Goal: Task Accomplishment & Management: Manage account settings

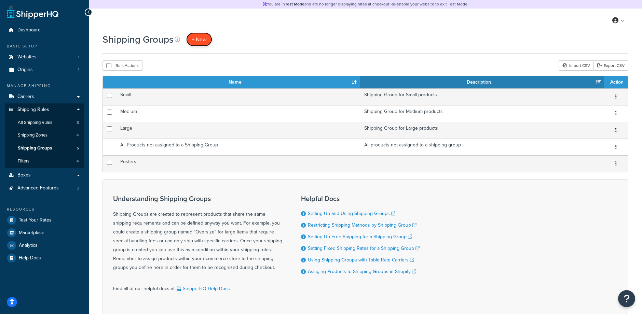
click at [205, 40] on span "+ New" at bounding box center [199, 40] width 15 height 8
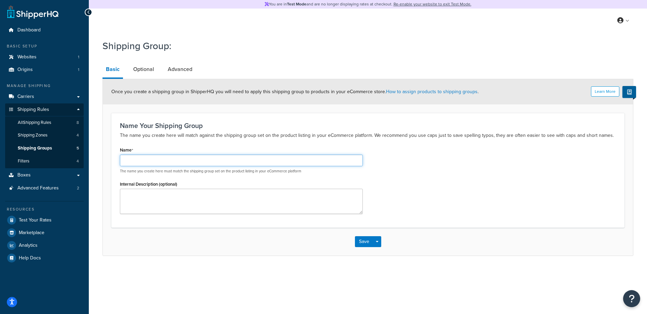
click at [188, 161] on input "Name" at bounding box center [241, 161] width 243 height 12
type input "S"
type input "Hats Shipping Group"
click at [152, 71] on link "Optional" at bounding box center [144, 69] width 28 height 16
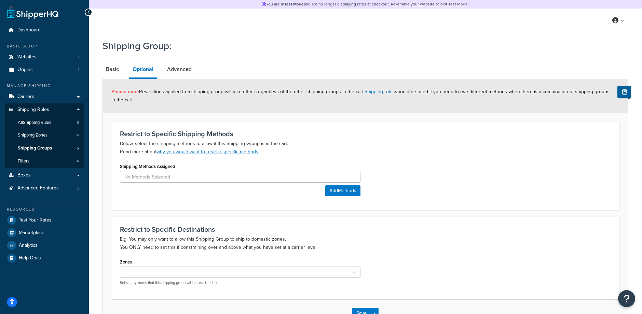
click at [162, 70] on li "Optional" at bounding box center [146, 70] width 34 height 18
click at [165, 70] on link "Advanced" at bounding box center [179, 69] width 31 height 16
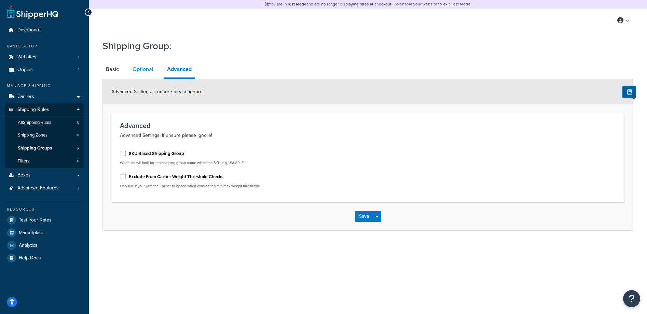
click at [145, 70] on link "Optional" at bounding box center [143, 69] width 28 height 16
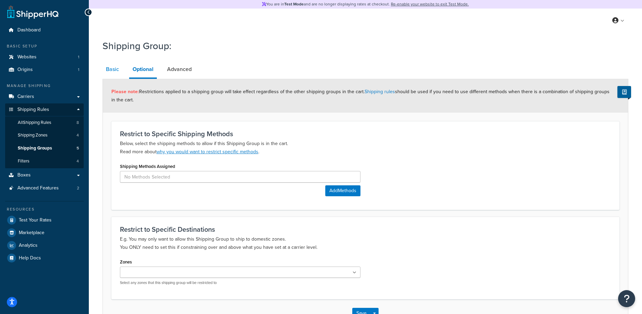
click at [112, 67] on link "Basic" at bounding box center [112, 69] width 20 height 16
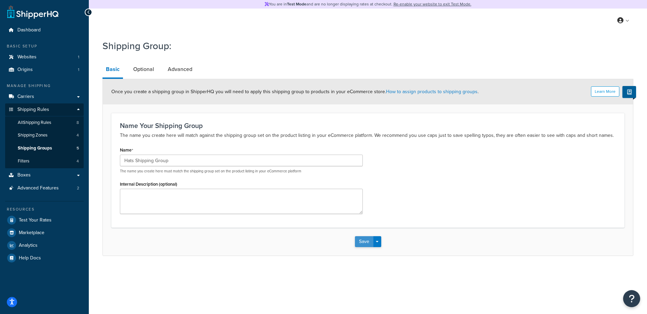
click at [362, 241] on button "Save" at bounding box center [364, 241] width 18 height 11
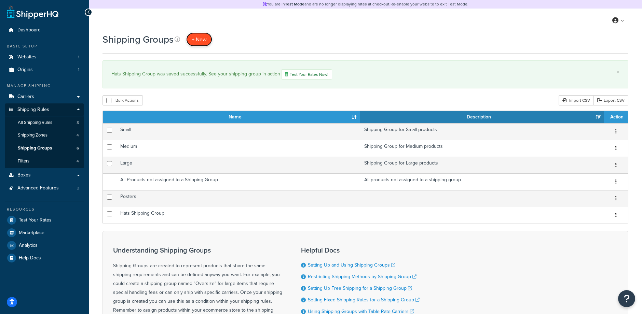
click at [204, 41] on span "+ New" at bounding box center [199, 40] width 15 height 8
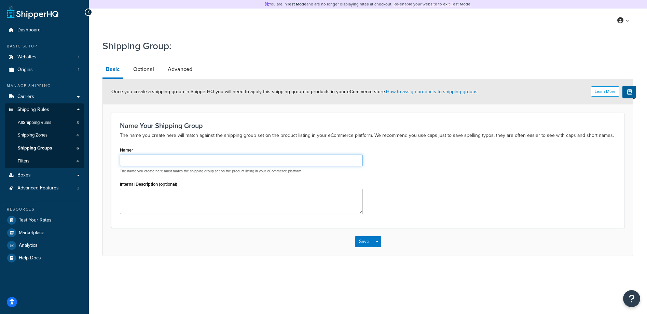
click at [179, 160] on input "Name" at bounding box center [241, 161] width 243 height 12
type input "Tees Shipping Group"
click at [357, 243] on button "Save" at bounding box center [364, 241] width 18 height 11
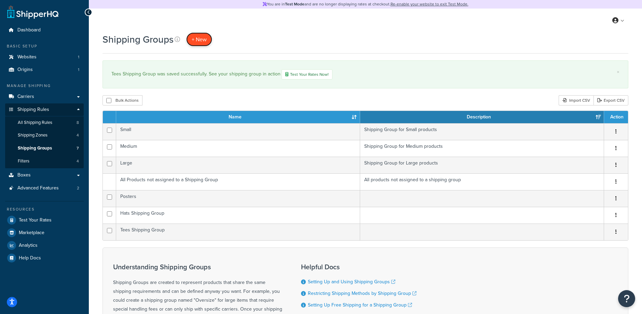
click at [202, 40] on span "+ New" at bounding box center [199, 40] width 15 height 8
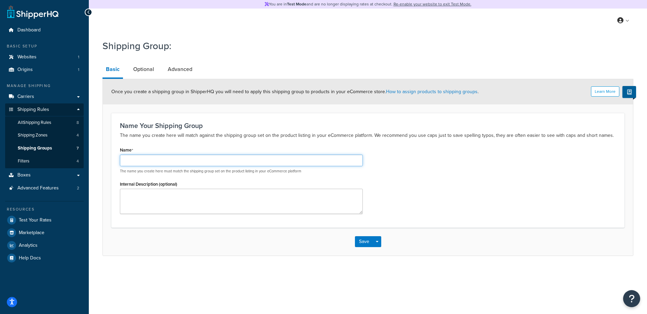
drag, startPoint x: 150, startPoint y: 156, endPoint x: 157, endPoint y: 153, distance: 7.8
click at [149, 156] on input "Name" at bounding box center [241, 161] width 243 height 12
type input "Sweatshirts Shipping Group"
click at [355, 241] on button "Save" at bounding box center [364, 241] width 18 height 11
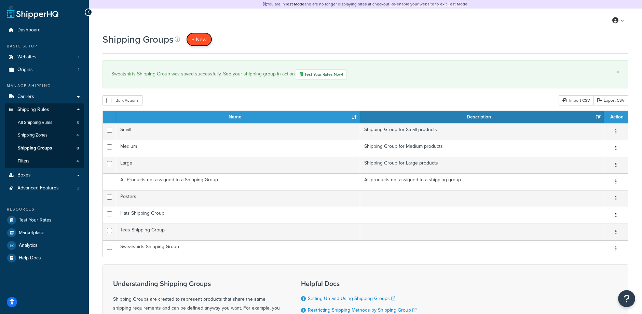
click at [203, 40] on span "+ New" at bounding box center [199, 40] width 15 height 8
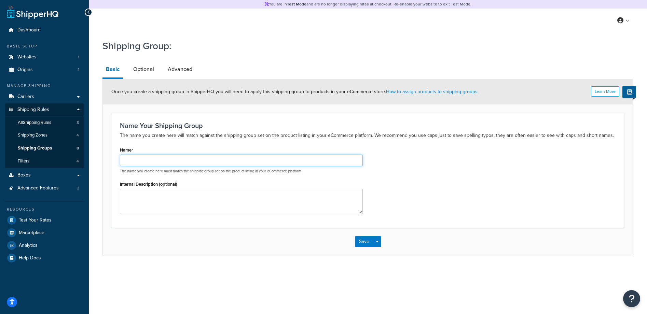
click at [160, 159] on input "Name" at bounding box center [241, 161] width 243 height 12
type input "Knit Hats Shipping Group"
click at [364, 241] on button "Save" at bounding box center [364, 241] width 18 height 11
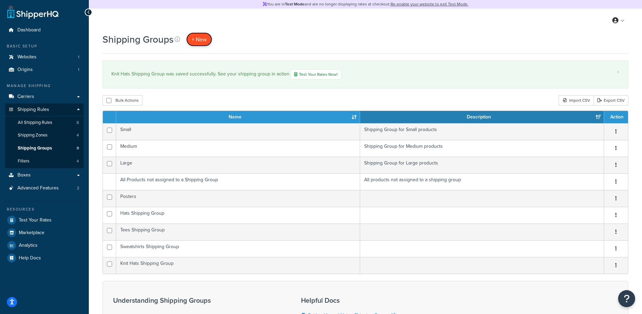
click at [203, 40] on span "+ New" at bounding box center [199, 40] width 15 height 8
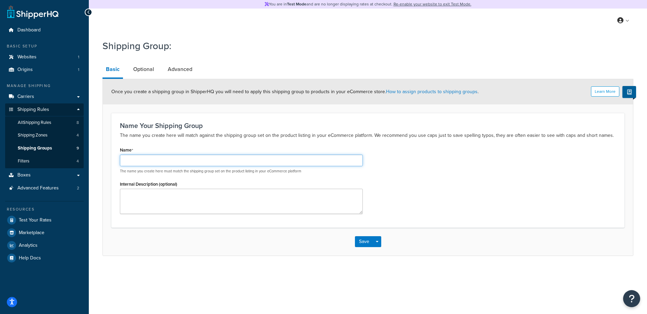
click at [156, 162] on input "Name" at bounding box center [241, 161] width 243 height 12
type input "Misc Shipping Group 1"
click at [362, 242] on button "Save" at bounding box center [364, 241] width 18 height 11
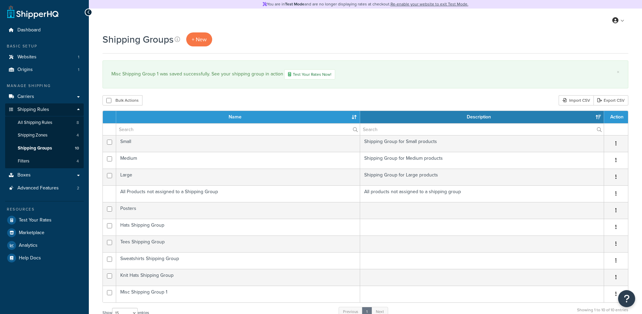
select select "15"
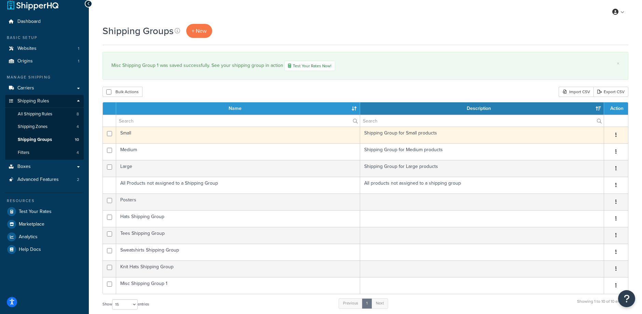
scroll to position [22, 0]
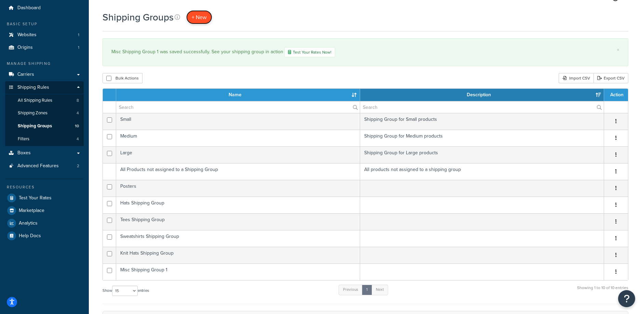
click at [206, 17] on span "+ New" at bounding box center [199, 17] width 15 height 8
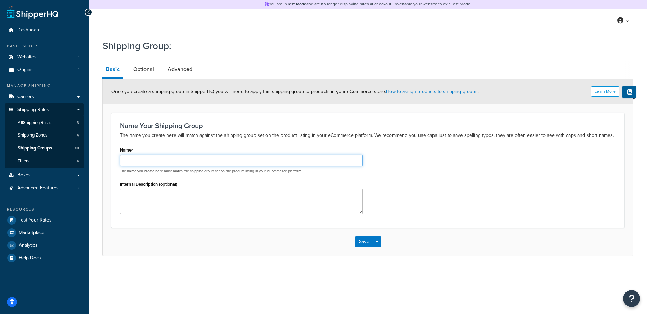
click at [176, 158] on input "Name" at bounding box center [241, 161] width 243 height 12
type input "Misc Shipping Group 2"
click at [364, 243] on button "Save" at bounding box center [364, 241] width 18 height 11
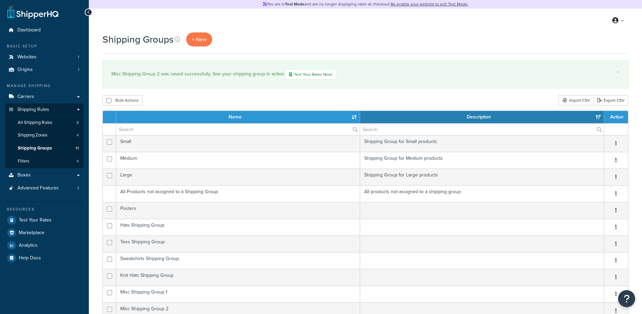
select select "15"
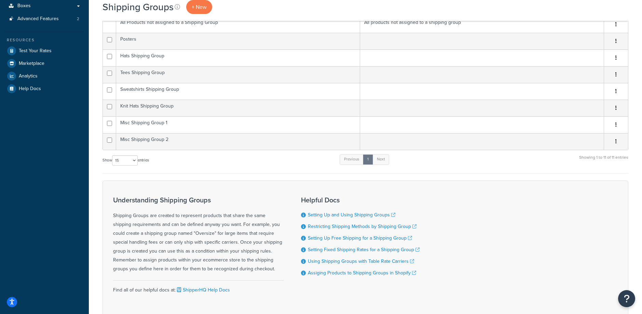
scroll to position [87, 0]
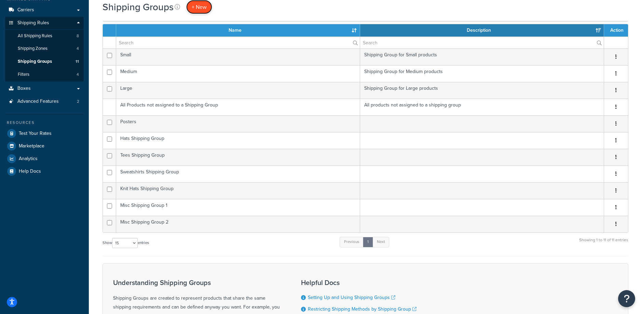
click at [198, 4] on span "+ New" at bounding box center [199, 7] width 15 height 8
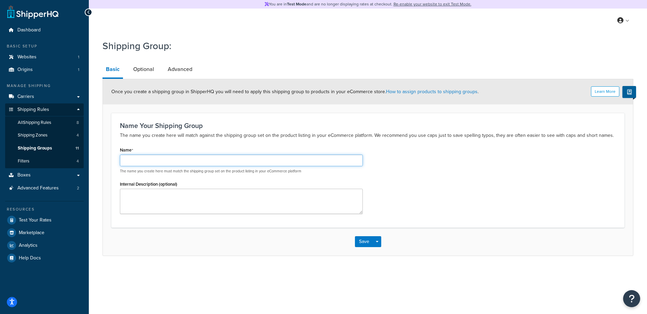
click at [157, 157] on input "Name" at bounding box center [241, 161] width 243 height 12
type input "Misc Shipping Group 3"
click button "Save" at bounding box center [364, 241] width 18 height 11
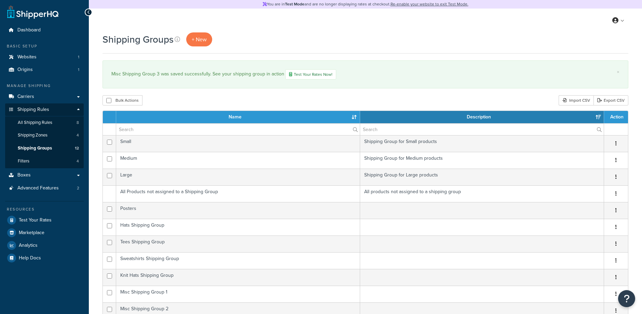
select select "15"
click at [361, 240] on td at bounding box center [482, 244] width 244 height 17
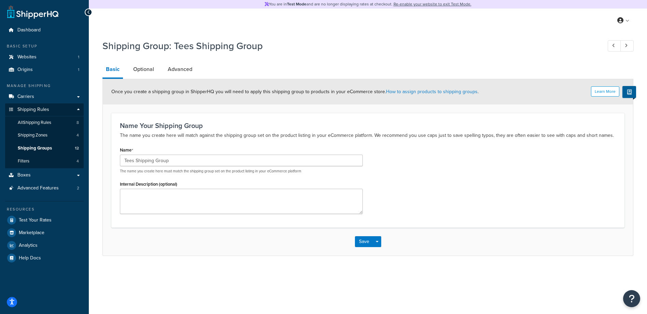
click at [87, 12] on icon at bounding box center [88, 12] width 3 height 5
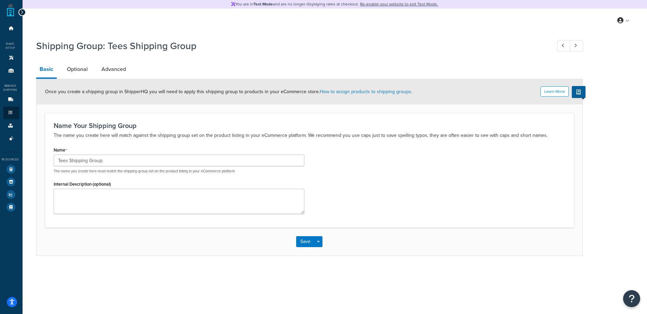
click at [23, 13] on div at bounding box center [22, 13] width 8 height 8
click at [22, 13] on icon at bounding box center [21, 12] width 3 height 5
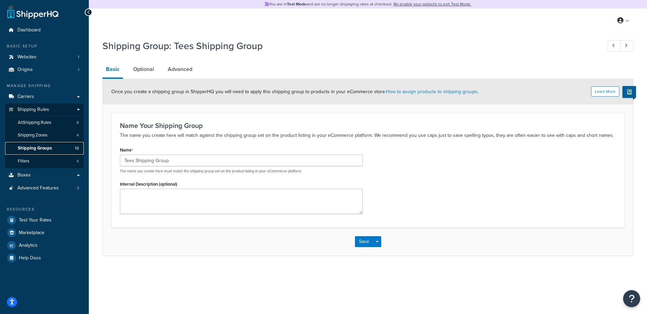
click at [57, 148] on link "Shipping Groups 12" at bounding box center [44, 148] width 79 height 13
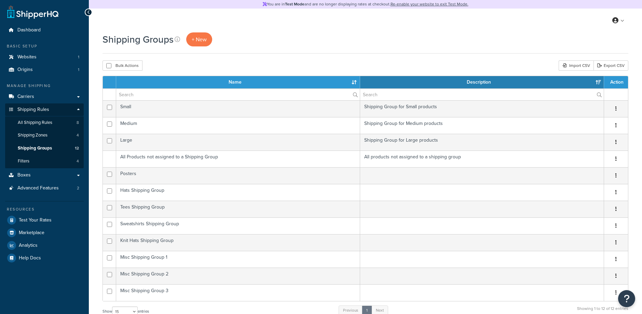
select select "15"
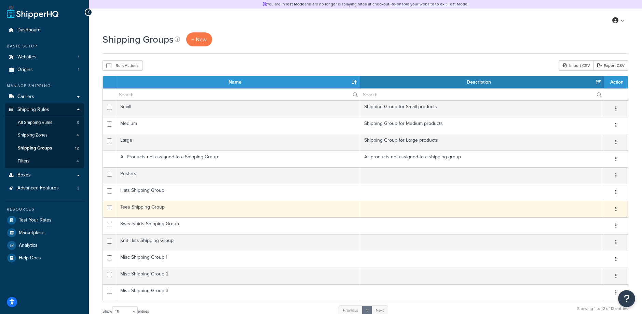
scroll to position [22, 0]
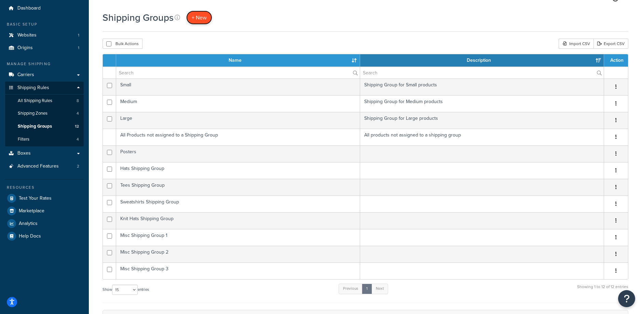
click at [203, 20] on span "+ New" at bounding box center [199, 18] width 15 height 8
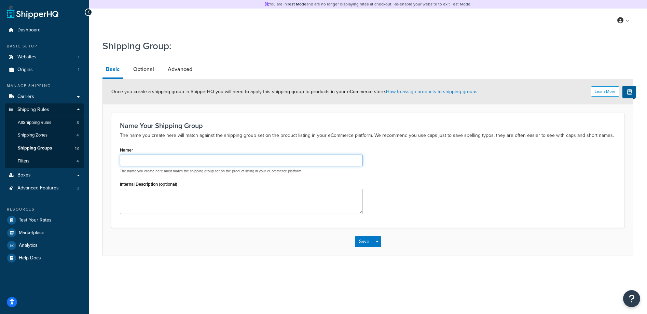
click at [169, 159] on input "Name" at bounding box center [241, 161] width 243 height 12
type input "Misc Shipping Group 4"
click at [364, 244] on button "Save" at bounding box center [364, 241] width 18 height 11
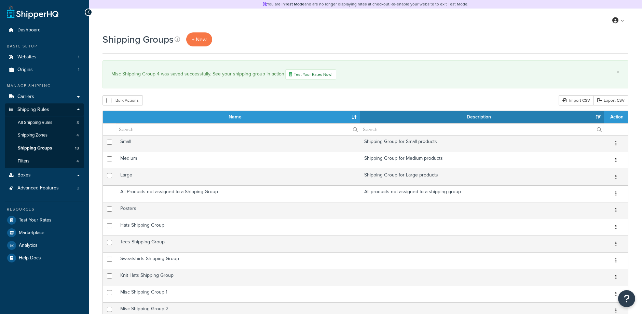
select select "15"
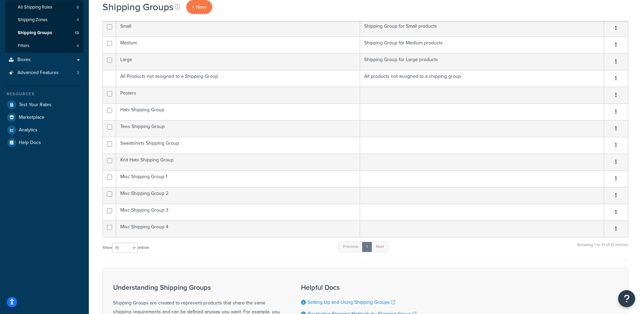
scroll to position [103, 0]
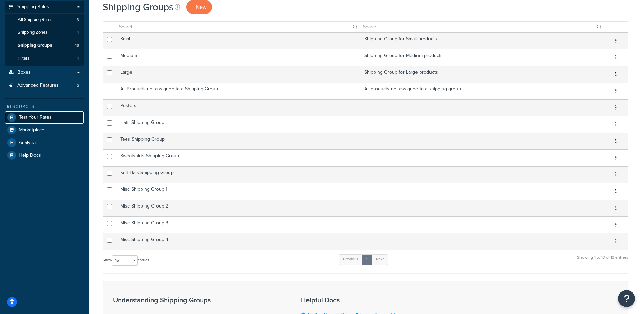
click at [52, 119] on link "Test Your Rates" at bounding box center [44, 117] width 79 height 12
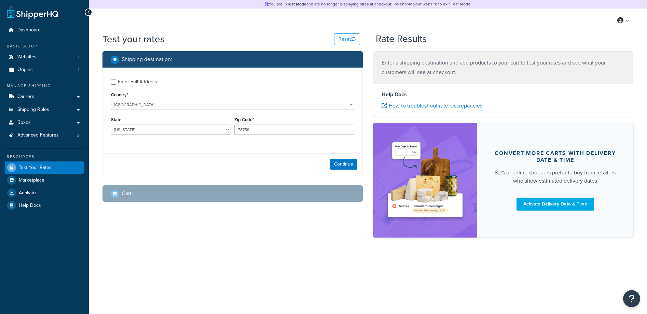
select select "[GEOGRAPHIC_DATA]"
click at [184, 130] on select "Alabama Alaska American Samoa Arizona Arkansas Armed Forces Americas Armed Forc…" at bounding box center [171, 130] width 120 height 10
click at [62, 110] on link "Shipping Rules" at bounding box center [44, 109] width 79 height 13
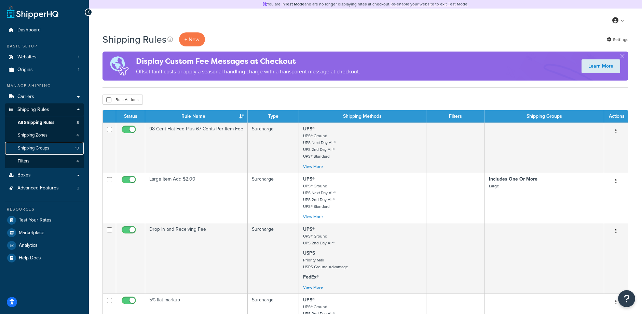
click at [47, 145] on span "Shipping Groups" at bounding box center [33, 148] width 31 height 6
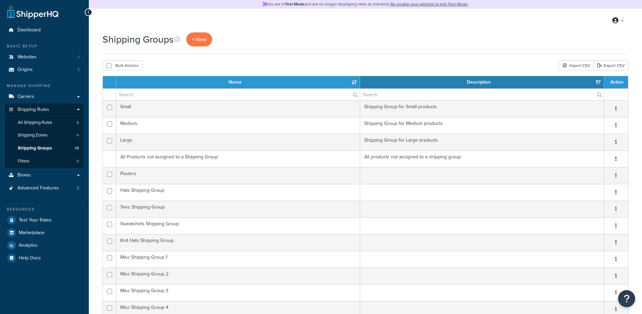
select select "15"
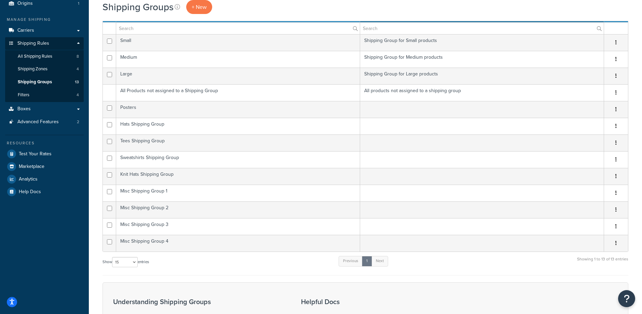
scroll to position [39, 0]
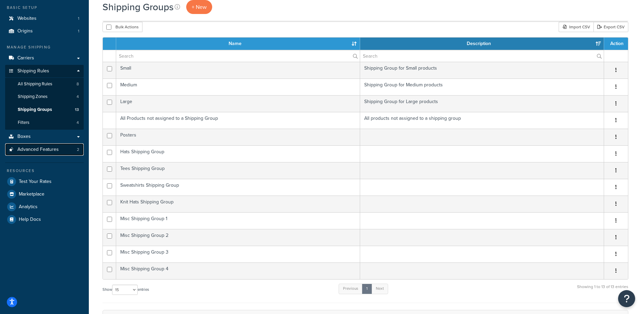
click at [36, 150] on span "Advanced Features" at bounding box center [37, 150] width 41 height 6
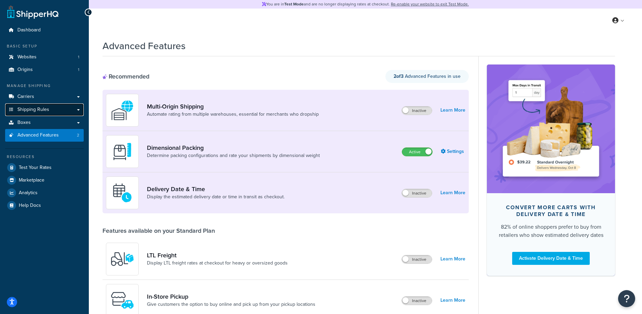
click at [37, 104] on link "Shipping Rules" at bounding box center [44, 109] width 79 height 13
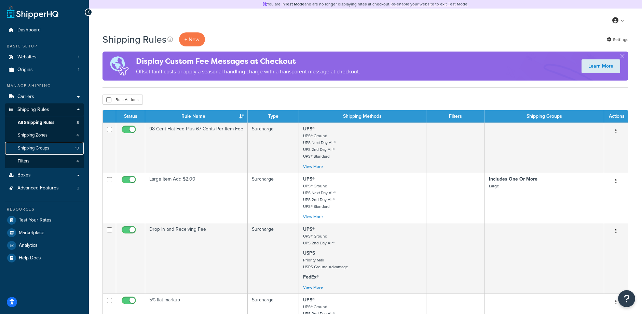
click at [51, 151] on link "Shipping Groups 13" at bounding box center [44, 148] width 79 height 13
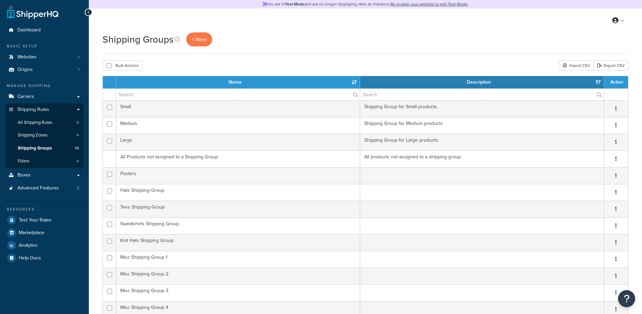
select select "15"
click at [41, 121] on span "All Shipping Rules" at bounding box center [35, 123] width 34 height 6
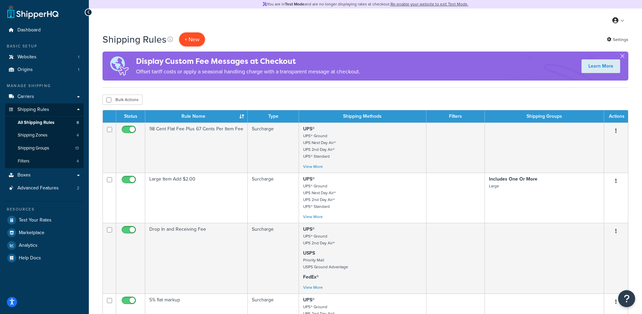
click at [193, 40] on p "+ New" at bounding box center [192, 39] width 26 height 14
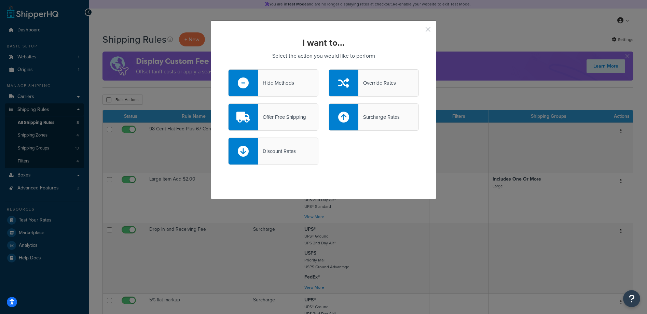
click at [261, 153] on div "Discount Rates" at bounding box center [277, 152] width 38 height 10
click at [0, 0] on input "Discount Rates" at bounding box center [0, 0] width 0 height 0
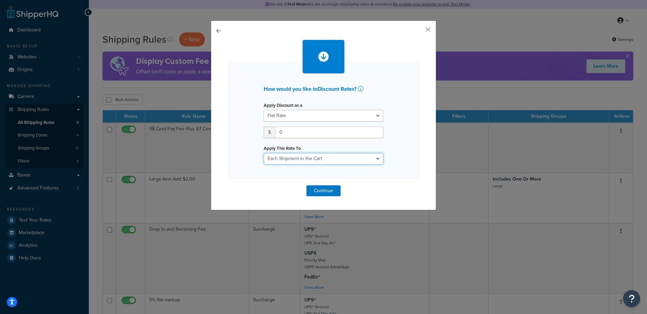
click at [303, 158] on select "Each Shipment in the Cart Each Shipping Group in the Cart Each Item within a Sh…" at bounding box center [324, 159] width 120 height 12
select select "BOX"
click at [264, 153] on select "Each Shipment in the Cart Each Shipping Group in the Cart Each Item within a Sh…" at bounding box center [324, 159] width 120 height 12
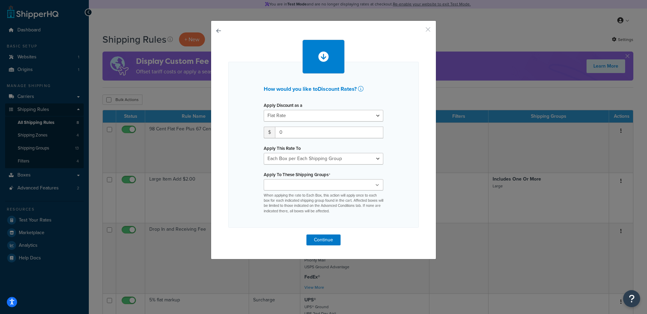
click at [419, 31] on button "button" at bounding box center [418, 32] width 2 height 2
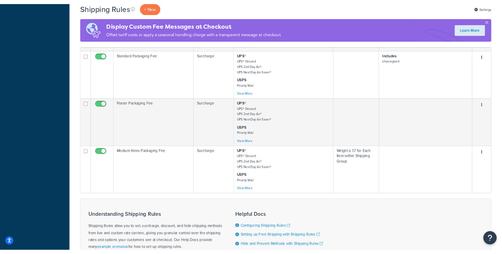
scroll to position [374, 0]
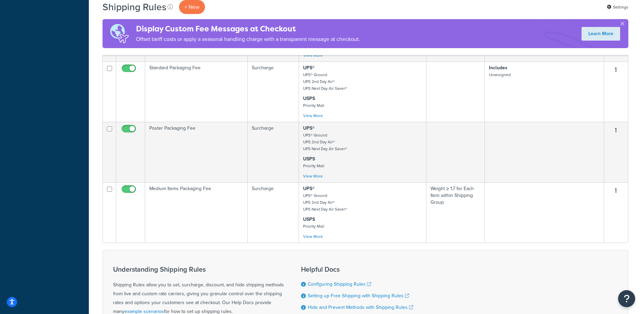
click at [83, 28] on div "Dashboard Basic Setup Websites 1 Origins 1 Manage Shipping Carriers Carriers Al…" at bounding box center [44, 19] width 89 height 787
click at [61, 45] on div "Dashboard Basic Setup Websites 1 Origins 1 Manage Shipping Carriers Carriers Al…" at bounding box center [44, 19] width 89 height 787
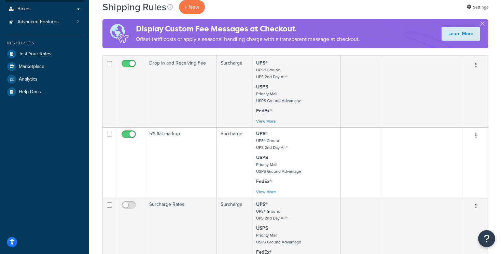
scroll to position [0, 0]
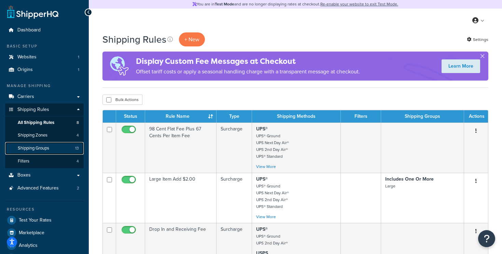
click at [36, 149] on span "Shipping Groups" at bounding box center [33, 148] width 31 height 6
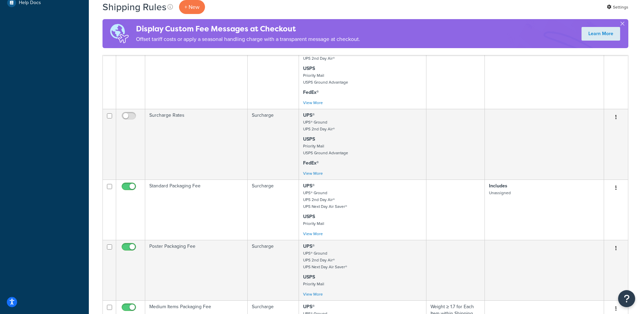
scroll to position [268, 0]
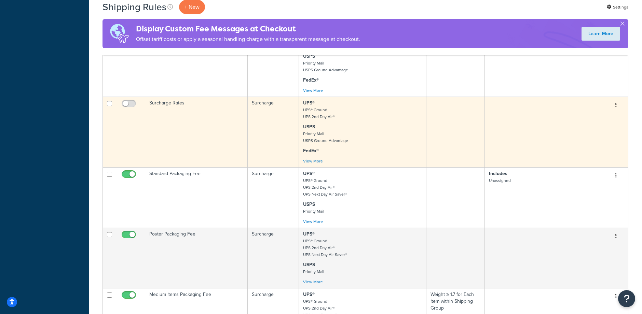
click at [110, 104] on input "checkbox" at bounding box center [109, 103] width 5 height 5
click at [614, 104] on button "button" at bounding box center [616, 105] width 10 height 11
click at [110, 103] on input "checkbox" at bounding box center [109, 103] width 5 height 5
checkbox input "false"
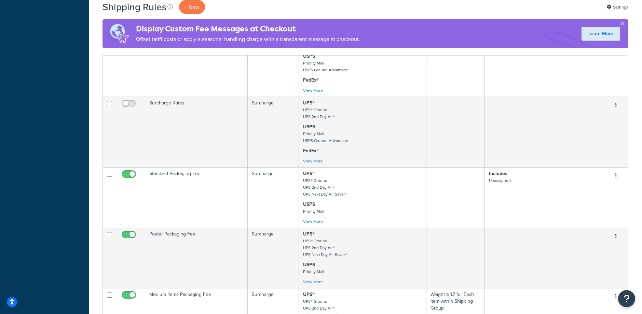
click at [94, 103] on div "Shipping Rules + New Settings Display Custom Fee Messages at Checkout Offset ta…" at bounding box center [365, 134] width 553 height 738
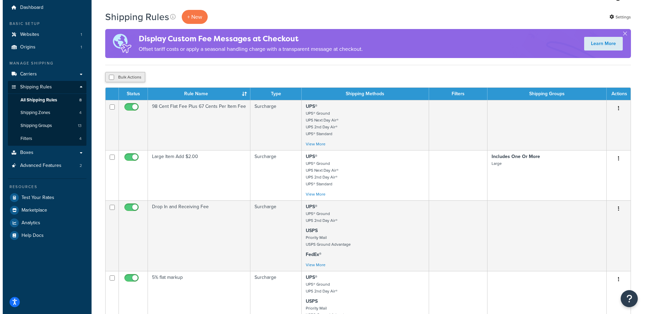
scroll to position [0, 0]
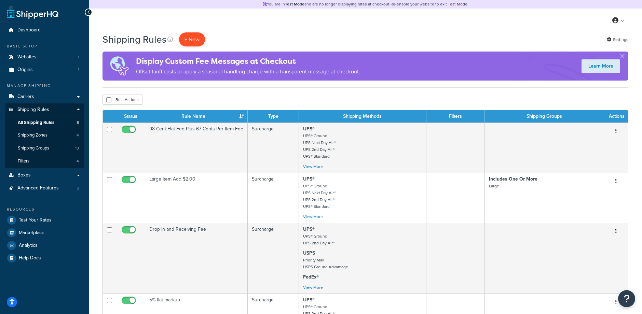
click at [196, 39] on p "+ New" at bounding box center [192, 39] width 26 height 14
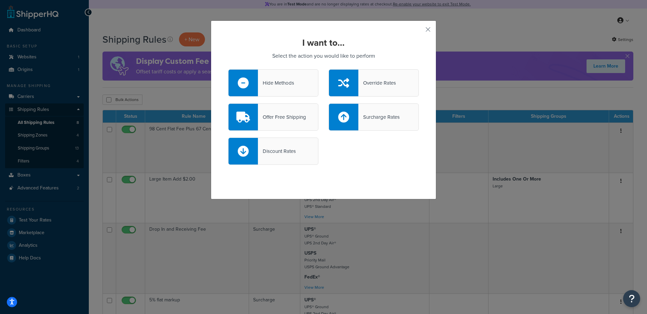
click at [299, 151] on div "Discount Rates" at bounding box center [273, 151] width 90 height 27
click at [0, 0] on input "Discount Rates" at bounding box center [0, 0] width 0 height 0
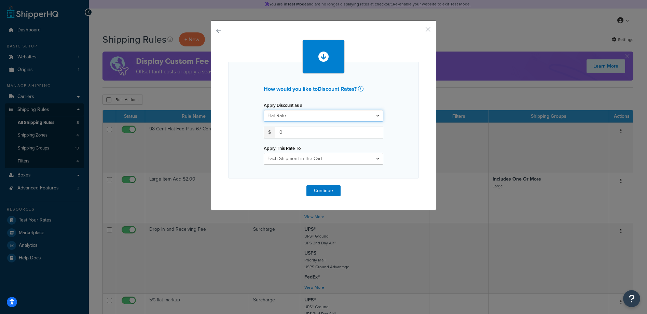
click at [302, 115] on select "Flat Rate Percentage Flat Rate & Percentage" at bounding box center [324, 116] width 120 height 12
drag, startPoint x: 296, startPoint y: 130, endPoint x: 267, endPoint y: 131, distance: 28.7
click at [267, 131] on div "$ 0" at bounding box center [324, 133] width 120 height 12
type input "2.00"
click at [284, 153] on select "Each Shipment in the Cart Each Shipping Group in the Cart Each Item within a Sh…" at bounding box center [324, 159] width 120 height 12
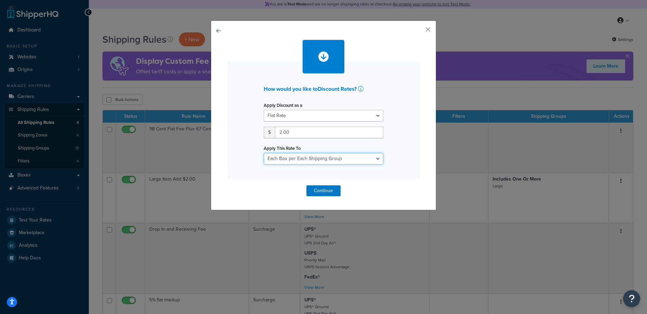
click at [264, 153] on select "Each Shipment in the Cart Each Shipping Group in the Cart Each Item within a Sh…" at bounding box center [324, 159] width 120 height 12
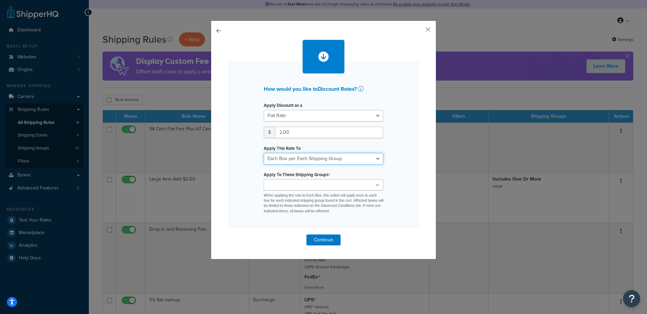
click at [314, 162] on select "Each Shipment in the Cart Each Shipping Group in the Cart Each Item within a Sh…" at bounding box center [324, 159] width 120 height 12
click at [323, 161] on select "Each Shipment in the Cart Each Shipping Group in the Cart Each Item within a Sh…" at bounding box center [324, 159] width 120 height 12
select select "SHIPPING_GROUP"
click at [264, 153] on select "Each Shipment in the Cart Each Shipping Group in the Cart Each Item within a Sh…" at bounding box center [324, 159] width 120 height 12
click at [232, 145] on div "How would you like to Discount Rates ? Apply Discount as a Flat Rate Percentage…" at bounding box center [323, 145] width 191 height 166
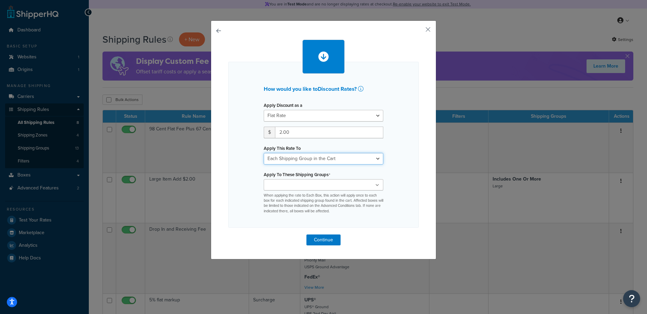
click at [298, 161] on select "Each Shipment in the Cart Each Shipping Group in the Cart Each Item within a Sh…" at bounding box center [324, 159] width 120 height 12
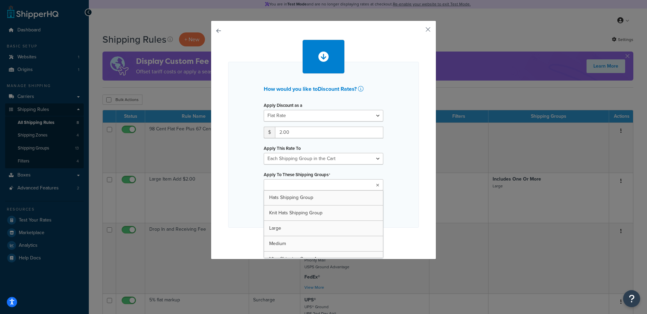
click at [275, 183] on input "Apply To These Shipping Groups" at bounding box center [296, 186] width 60 height 8
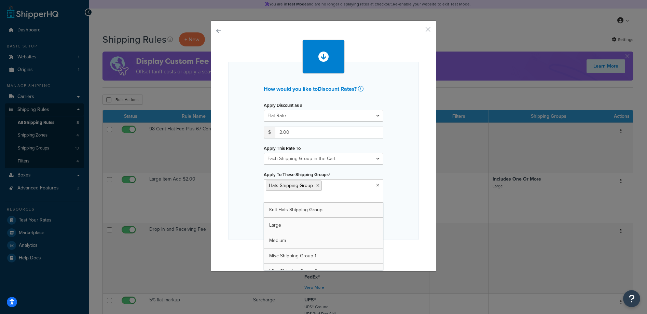
click at [239, 193] on div "How would you like to Discount Rates ? Apply Discount as a Flat Rate Percentage…" at bounding box center [323, 151] width 191 height 178
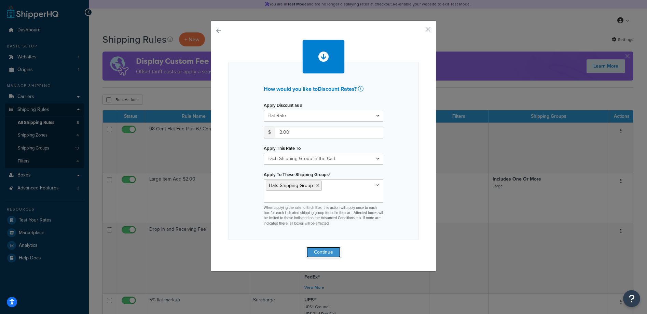
click at [319, 254] on button "Continue" at bounding box center [323, 252] width 34 height 11
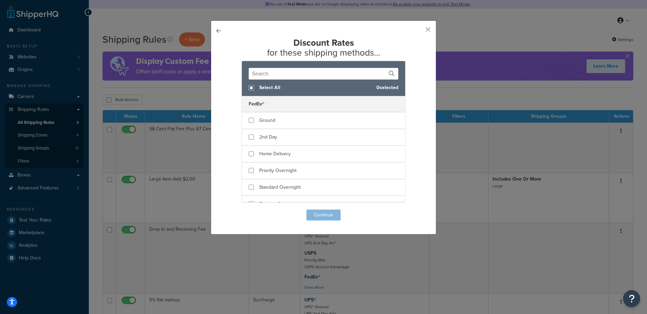
click at [249, 87] on input "checkbox" at bounding box center [251, 87] width 5 height 5
checkbox input "true"
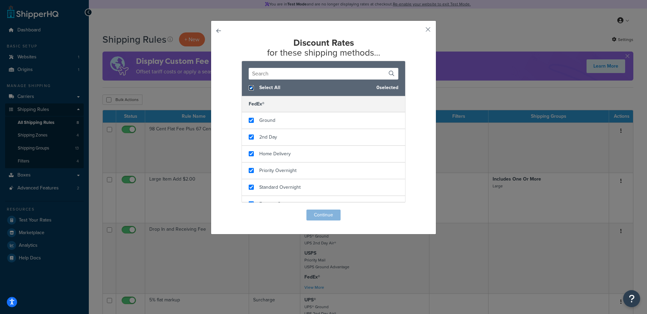
checkbox input "true"
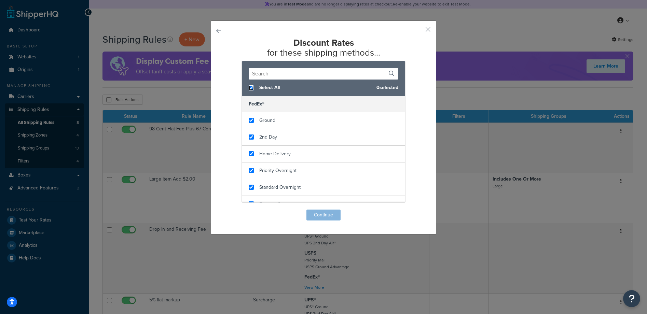
checkbox input "true"
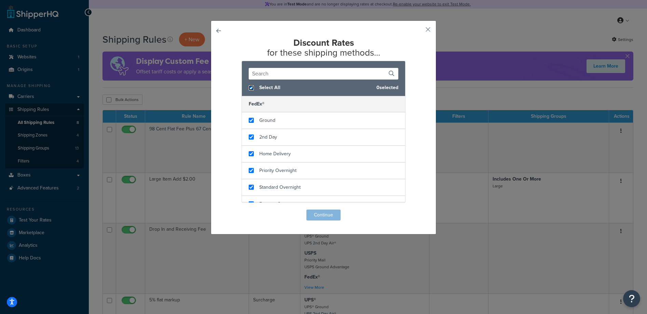
checkbox input "true"
click at [320, 217] on button "Continue" at bounding box center [323, 215] width 34 height 11
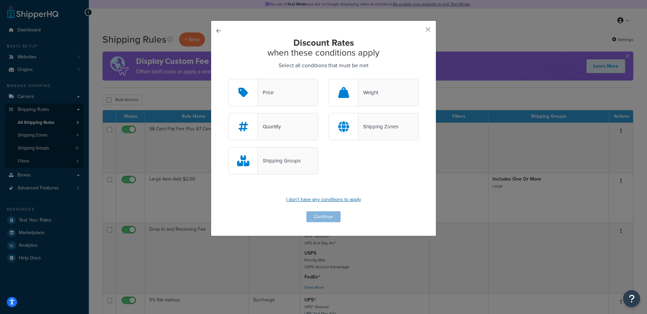
click at [316, 201] on p "I don't have any conditions to apply" at bounding box center [323, 200] width 191 height 10
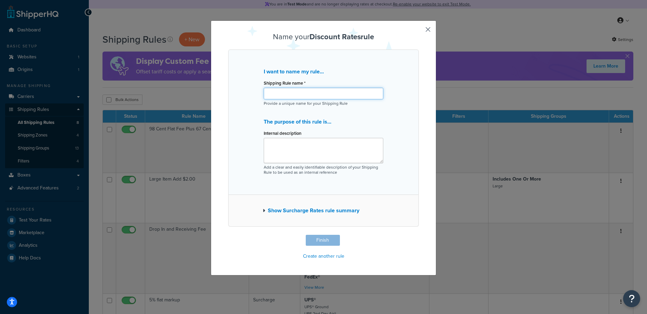
click at [297, 93] on input "Shipping Rule name *" at bounding box center [324, 94] width 120 height 12
type input "H"
type input "Hats Shipping Group Reduction"
click at [400, 124] on div "I want to name my rule... Shipping Rule name * Hats Shipping Group Reduction Pr…" at bounding box center [323, 122] width 191 height 145
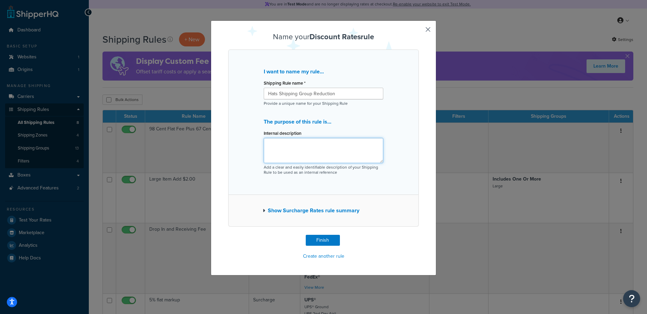
click at [339, 155] on textarea "Internal description" at bounding box center [324, 150] width 120 height 25
click at [328, 240] on button "Finish" at bounding box center [323, 240] width 34 height 11
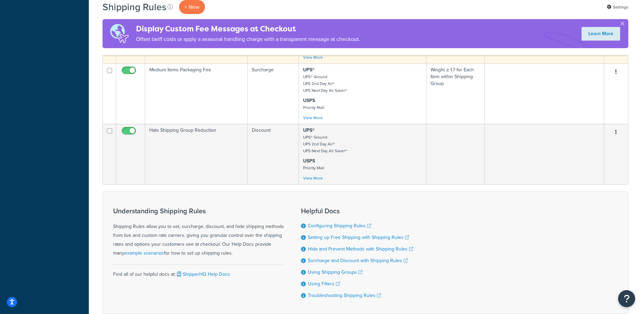
scroll to position [416, 0]
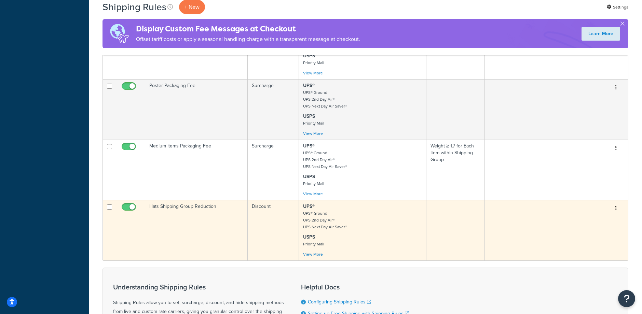
click at [202, 216] on td "Hats Shipping Group Reduction" at bounding box center [196, 230] width 102 height 60
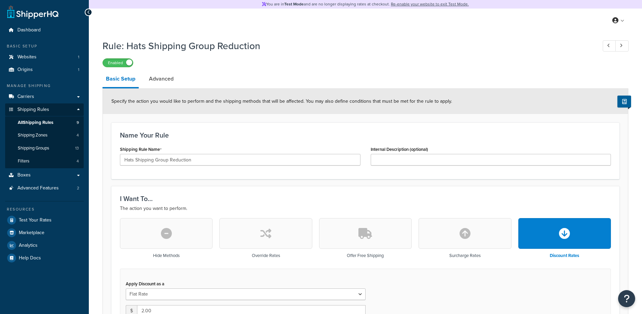
select select "SHIPPING_GROUP"
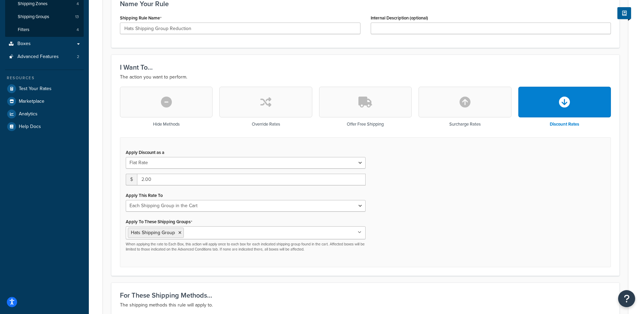
scroll to position [117, 0]
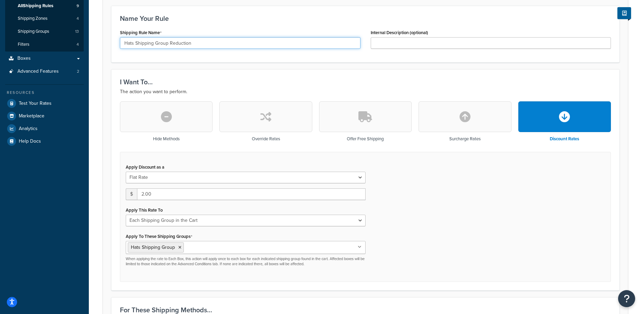
click at [209, 42] on input "Hats Shipping Group Reduction" at bounding box center [240, 43] width 240 height 12
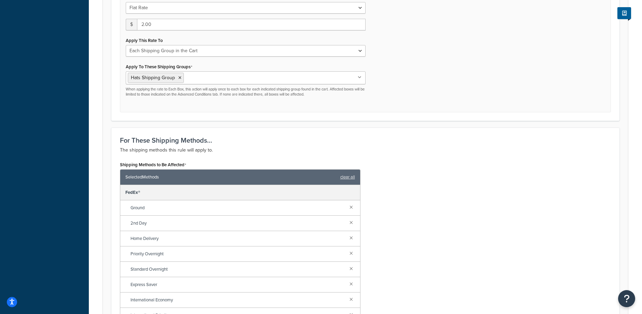
scroll to position [443, 0]
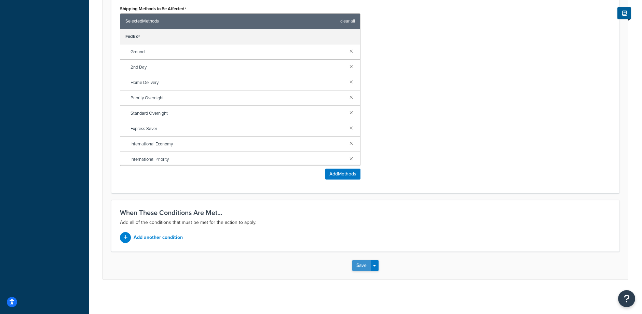
type input "Hats Shipping Group Reduction - $2"
click at [363, 266] on button "Save" at bounding box center [361, 265] width 18 height 11
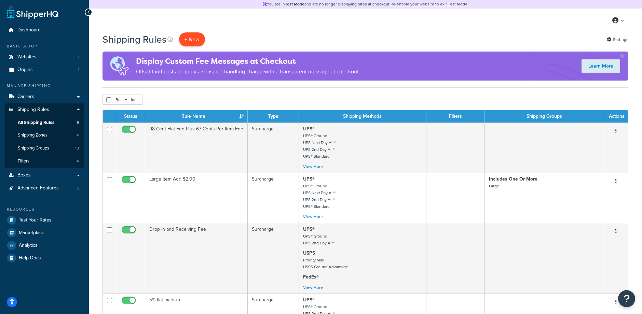
click at [194, 39] on p "+ New" at bounding box center [192, 39] width 26 height 14
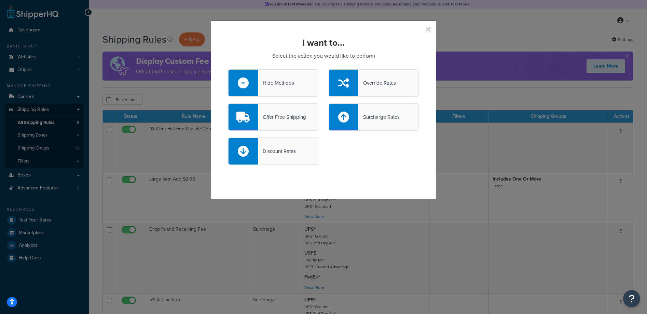
click at [288, 154] on div "Discount Rates" at bounding box center [277, 152] width 38 height 10
click at [0, 0] on input "Discount Rates" at bounding box center [0, 0] width 0 height 0
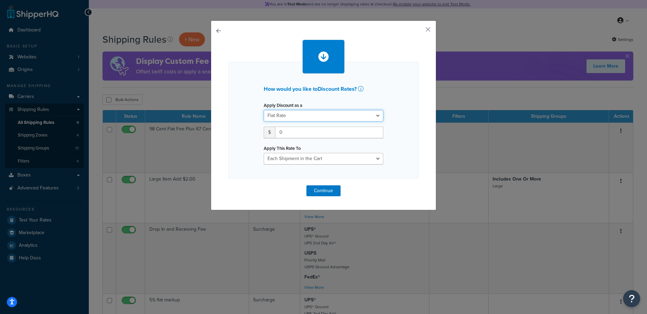
click at [285, 113] on select "Flat Rate Percentage Flat Rate & Percentage" at bounding box center [324, 116] width 120 height 12
click at [323, 133] on input "0" at bounding box center [329, 133] width 108 height 12
click at [294, 116] on select "Flat Rate Percentage Flat Rate & Percentage" at bounding box center [324, 116] width 120 height 12
click at [320, 156] on select "Each Shipment in the Cart Each Shipping Group in the Cart Each Item within a Sh…" at bounding box center [324, 159] width 120 height 12
click at [428, 23] on div "How would you like to Discount Rates ? Apply Discount as a Flat Rate Percentage…" at bounding box center [323, 115] width 225 height 190
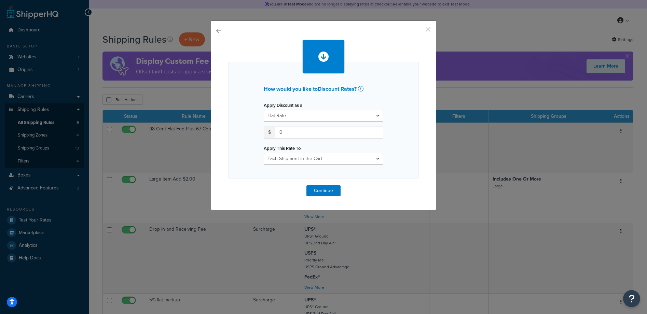
click at [428, 25] on div "How would you like to Discount Rates ? Apply Discount as a Flat Rate Percentage…" at bounding box center [323, 115] width 225 height 190
click at [419, 31] on button "button" at bounding box center [418, 32] width 2 height 2
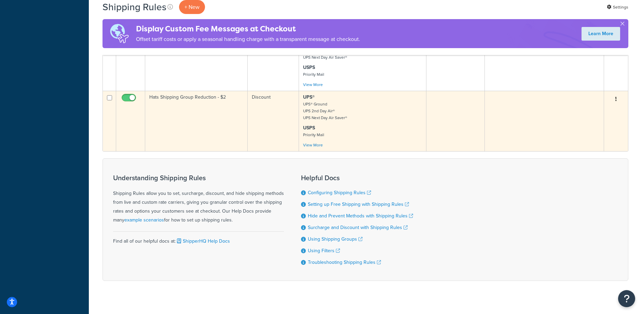
scroll to position [512, 0]
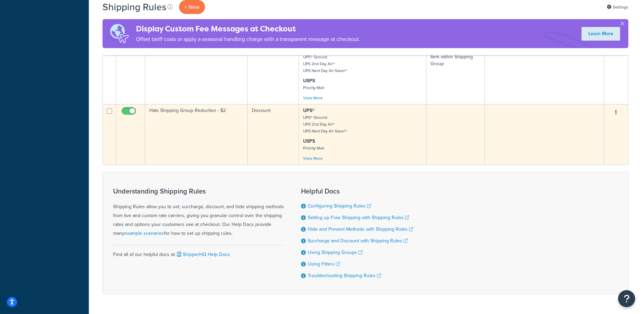
click at [189, 112] on td "Hats Shipping Group Reduction - $2" at bounding box center [196, 134] width 102 height 60
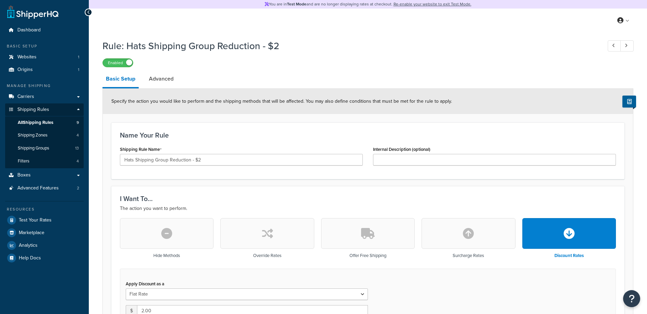
select select "SHIPPING_GROUP"
click at [90, 12] on div at bounding box center [89, 13] width 8 height 8
click at [88, 12] on icon at bounding box center [88, 12] width 3 height 5
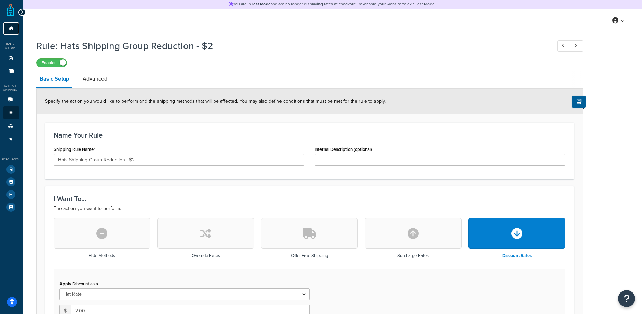
click at [9, 27] on icon at bounding box center [11, 28] width 7 height 4
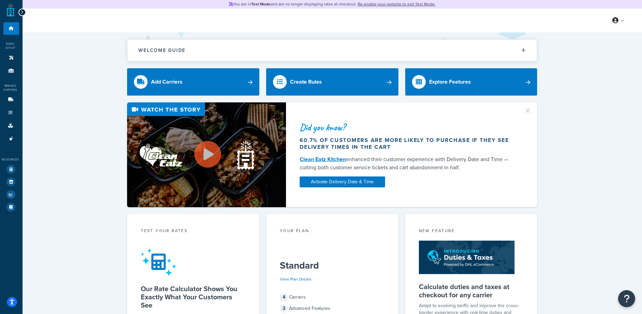
click at [22, 12] on icon at bounding box center [21, 12] width 3 height 5
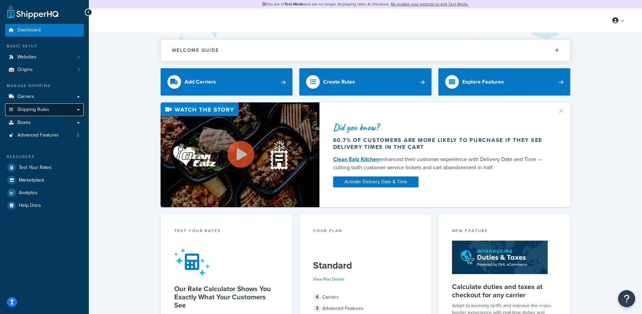
click at [30, 110] on span "Shipping Rules" at bounding box center [33, 110] width 32 height 6
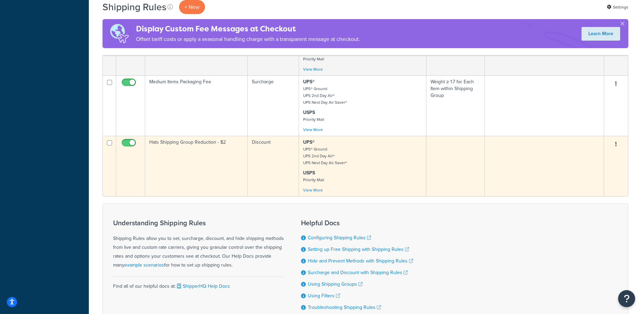
scroll to position [480, 0]
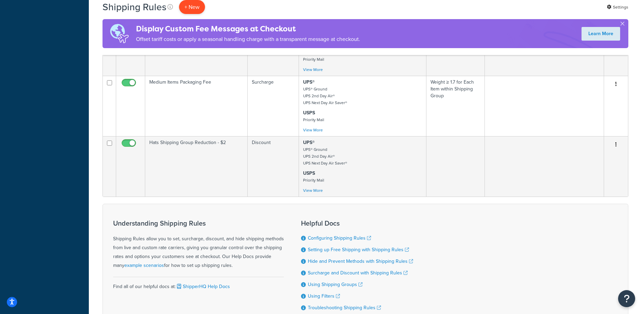
click at [193, 6] on p "+ New" at bounding box center [192, 7] width 26 height 14
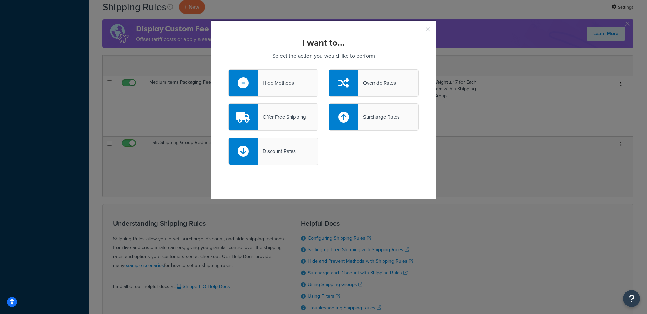
click at [280, 153] on div "Discount Rates" at bounding box center [277, 152] width 38 height 10
click at [0, 0] on input "Discount Rates" at bounding box center [0, 0] width 0 height 0
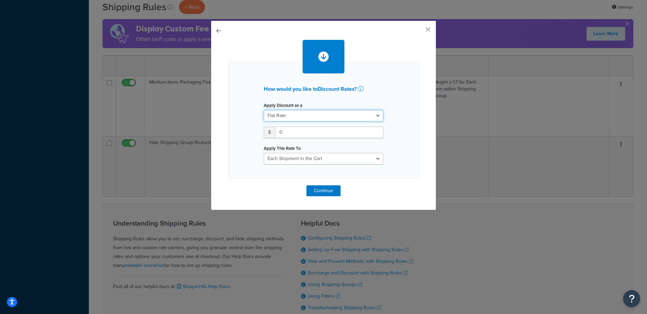
click at [294, 119] on select "Flat Rate Percentage Flat Rate & Percentage" at bounding box center [324, 116] width 120 height 12
click at [419, 31] on button "button" at bounding box center [418, 32] width 2 height 2
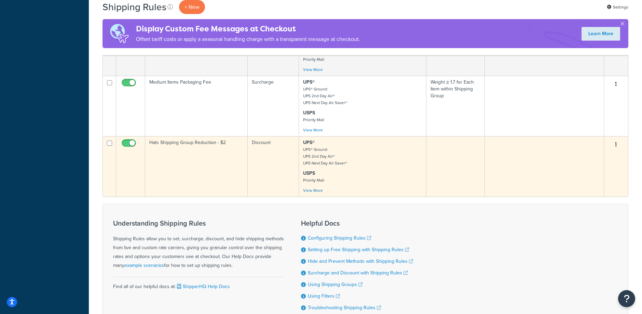
click at [181, 158] on td "Hats Shipping Group Reduction - $2" at bounding box center [196, 166] width 102 height 60
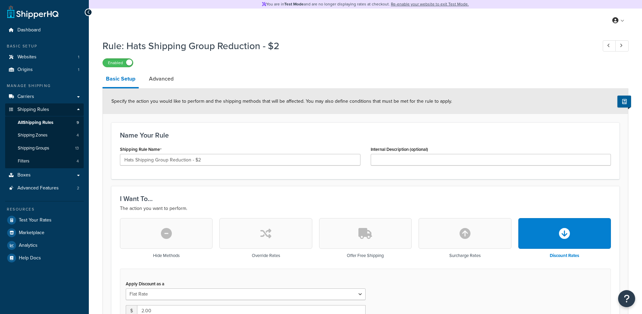
select select "SHIPPING_GROUP"
click at [39, 124] on span "All Shipping Rules" at bounding box center [36, 123] width 36 height 6
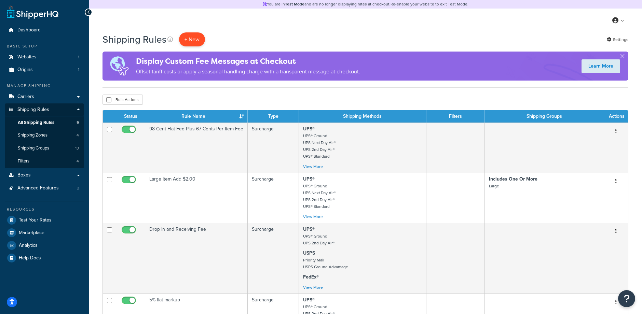
click at [193, 39] on p "+ New" at bounding box center [192, 39] width 26 height 14
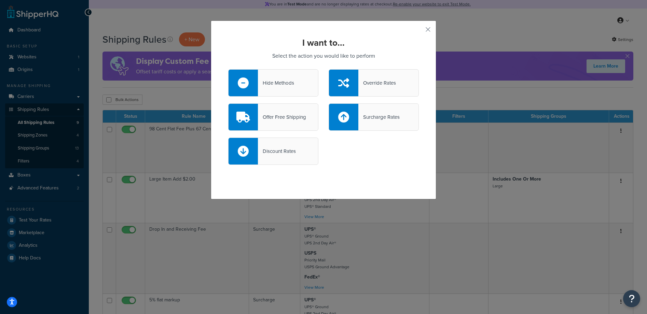
click at [274, 157] on div "Discount Rates" at bounding box center [273, 151] width 90 height 27
click at [0, 0] on input "Discount Rates" at bounding box center [0, 0] width 0 height 0
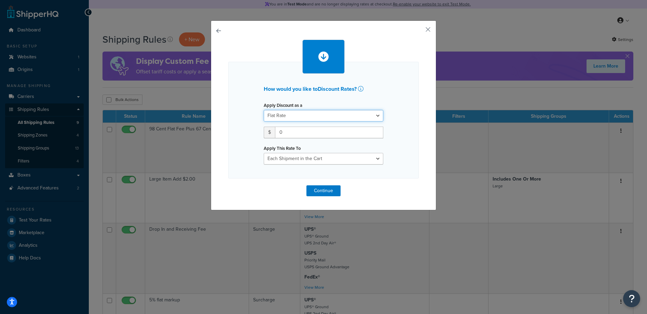
click at [315, 114] on select "Flat Rate Percentage Flat Rate & Percentage" at bounding box center [324, 116] width 120 height 12
click at [313, 115] on select "Flat Rate Percentage Flat Rate & Percentage" at bounding box center [324, 116] width 120 height 12
click at [305, 135] on input "0" at bounding box center [329, 133] width 108 height 12
drag, startPoint x: 315, startPoint y: 135, endPoint x: 214, endPoint y: 124, distance: 101.3
click at [214, 124] on div "How would you like to Discount Rates ? Apply Discount as a Flat Rate Percentage…" at bounding box center [323, 115] width 225 height 190
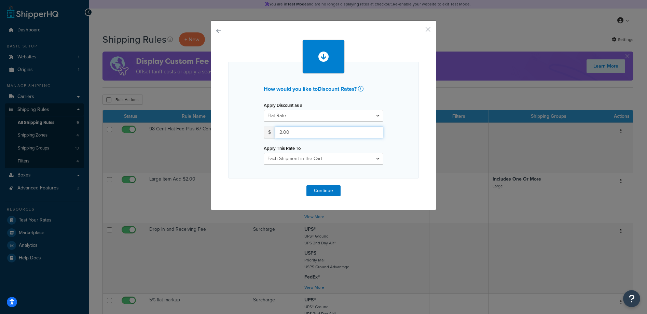
type input "2.00"
drag, startPoint x: 407, startPoint y: 144, endPoint x: 345, endPoint y: 163, distance: 64.8
click at [407, 144] on div "How would you like to Discount Rates ? Apply Discount as a Flat Rate Percentage…" at bounding box center [323, 120] width 191 height 117
click at [342, 164] on select "Each Shipment in the Cart Each Shipping Group in the Cart Each Item within a Sh…" at bounding box center [324, 159] width 120 height 12
select select "SHIPPING_GROUP"
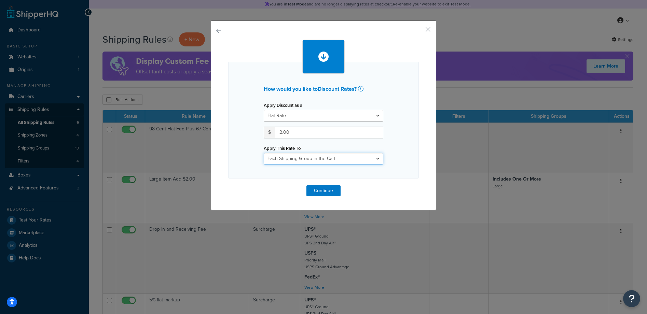
click at [264, 153] on select "Each Shipment in the Cart Each Shipping Group in the Cart Each Item within a Sh…" at bounding box center [324, 159] width 120 height 12
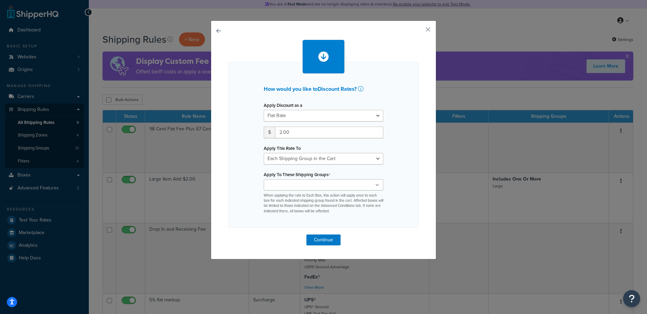
click at [395, 145] on div "How would you like to Discount Rates ? Apply Discount as a Flat Rate Percentage…" at bounding box center [323, 145] width 191 height 166
click at [304, 184] on input "Apply To These Shipping Groups" at bounding box center [296, 186] width 60 height 8
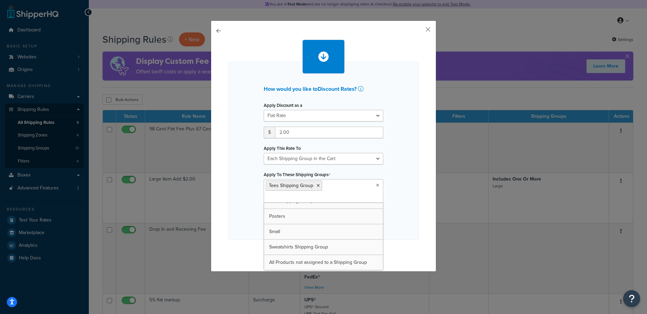
scroll to position [116, 0]
click at [408, 178] on div "How would you like to Discount Rates ? Apply Discount as a Flat Rate Percentage…" at bounding box center [323, 151] width 191 height 178
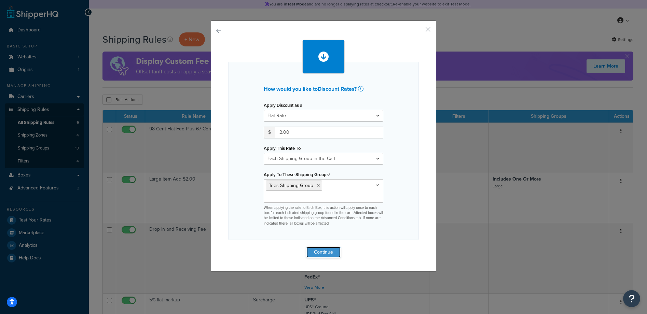
click at [328, 254] on button "Continue" at bounding box center [323, 252] width 34 height 11
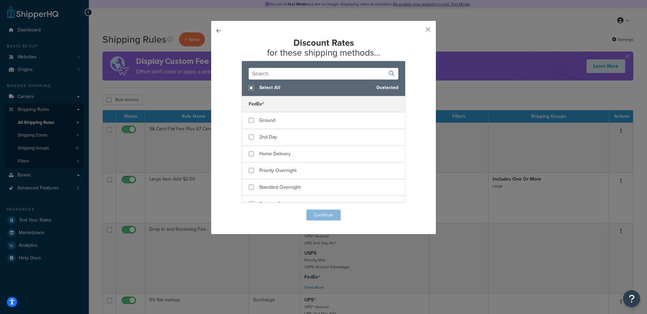
click at [249, 87] on input "checkbox" at bounding box center [251, 87] width 5 height 5
checkbox input "true"
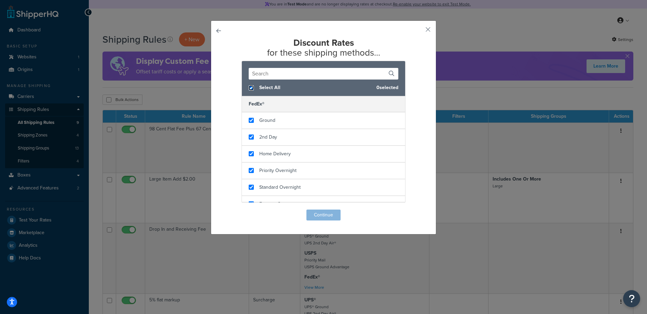
checkbox input "true"
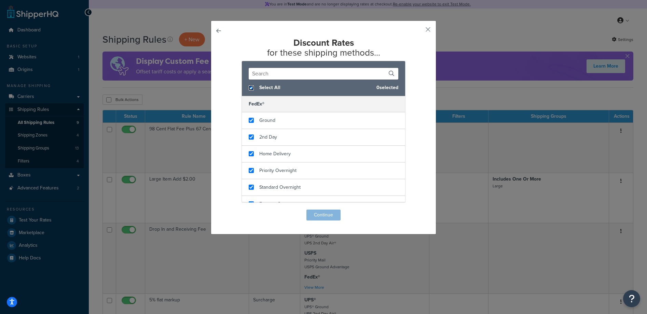
checkbox input "true"
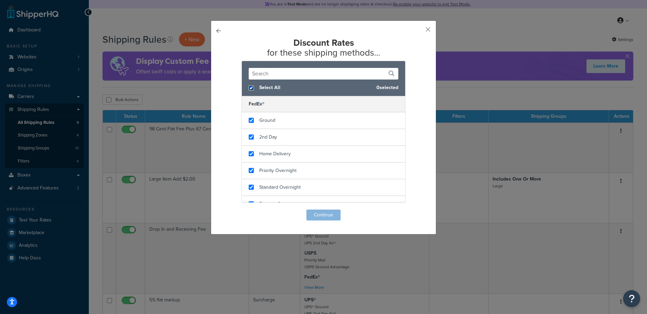
checkbox input "true"
click at [322, 216] on button "Continue" at bounding box center [323, 215] width 34 height 11
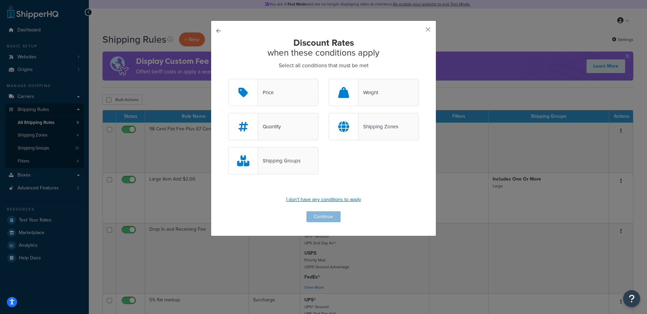
click at [318, 197] on p "I don't have any conditions to apply" at bounding box center [323, 200] width 191 height 10
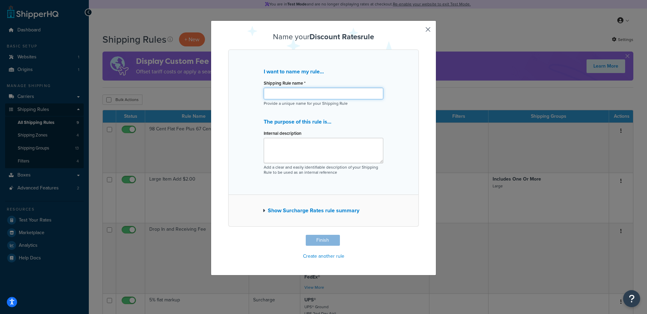
click at [289, 96] on input "Shipping Rule name *" at bounding box center [324, 94] width 120 height 12
type input "Tees Shipping Group Reduction - $2"
click at [403, 118] on div "I want to name my rule... Shipping Rule name * Tees Shipping Group Reduction - …" at bounding box center [323, 122] width 191 height 145
click at [332, 240] on button "Finish" at bounding box center [323, 240] width 34 height 11
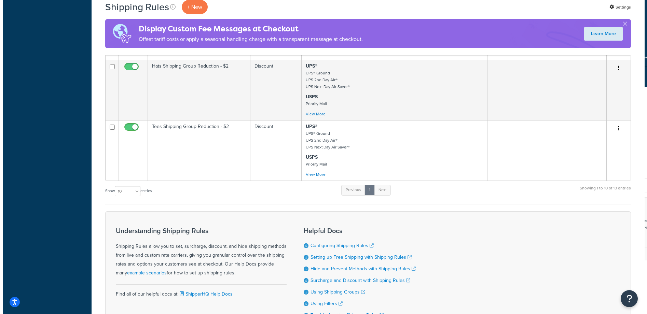
scroll to position [547, 0]
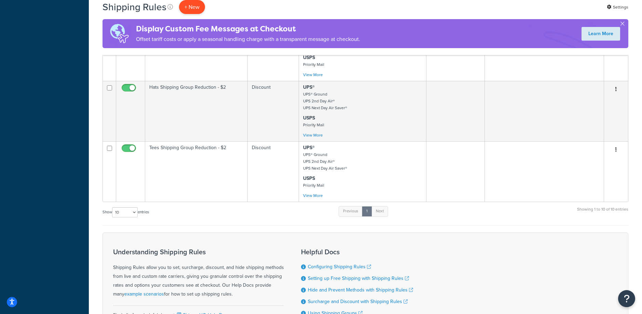
click at [197, 7] on p "+ New" at bounding box center [192, 7] width 26 height 14
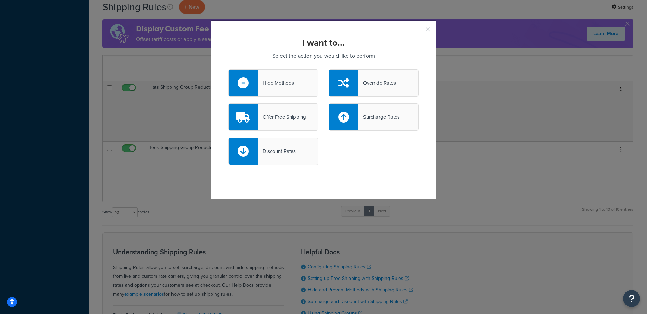
click at [294, 147] on div "Discount Rates" at bounding box center [273, 151] width 90 height 27
click at [0, 0] on input "Discount Rates" at bounding box center [0, 0] width 0 height 0
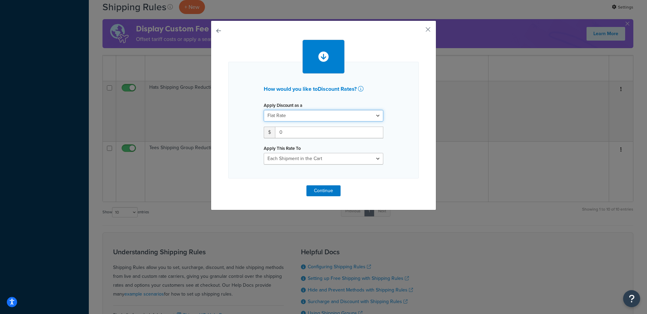
click at [295, 113] on select "Flat Rate Percentage Flat Rate & Percentage" at bounding box center [324, 116] width 120 height 12
drag, startPoint x: 309, startPoint y: 135, endPoint x: 248, endPoint y: 131, distance: 61.3
click at [248, 131] on div "How would you like to Discount Rates ? Apply Discount as a Flat Rate Percentage…" at bounding box center [323, 120] width 191 height 117
type input "2.00"
click at [401, 121] on div "How would you like to Discount Rates ? Apply Discount as a Flat Rate Percentage…" at bounding box center [323, 120] width 191 height 117
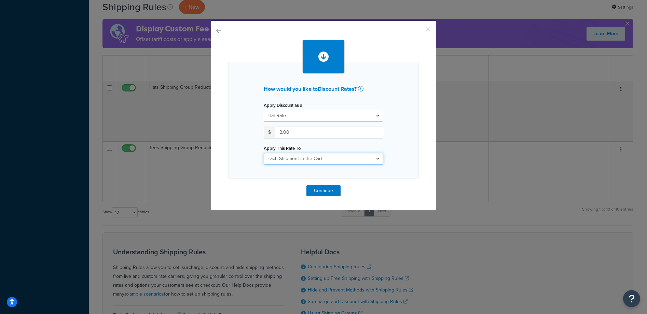
click at [321, 161] on select "Each Shipment in the Cart Each Shipping Group in the Cart Each Item within a Sh…" at bounding box center [324, 159] width 120 height 12
select select "SHIPPING_GROUP"
click at [264, 153] on select "Each Shipment in the Cart Each Shipping Group in the Cart Each Item within a Sh…" at bounding box center [324, 159] width 120 height 12
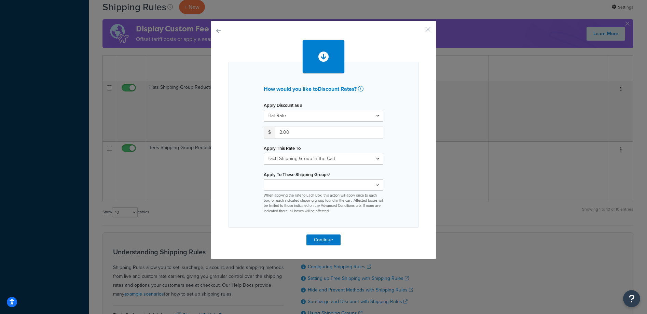
click at [313, 181] on ul at bounding box center [324, 184] width 120 height 11
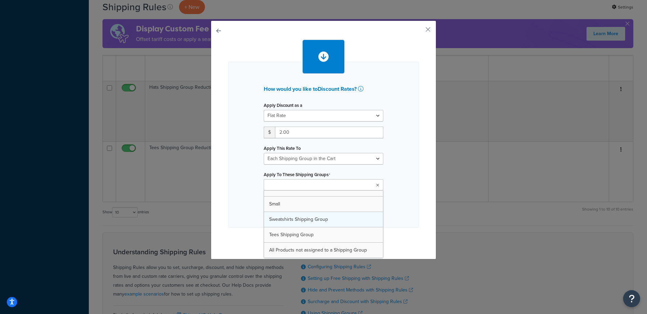
scroll to position [116, 0]
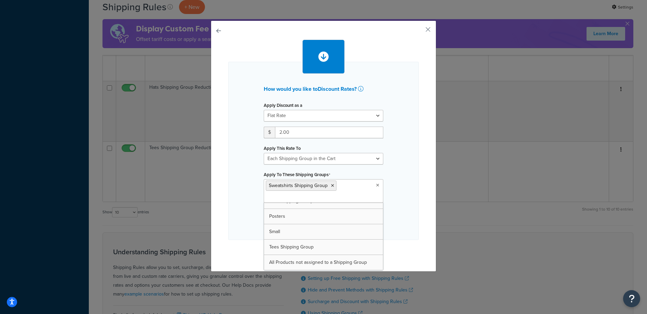
click at [409, 181] on div "How would you like to Discount Rates ? Apply Discount as a Flat Rate Percentage…" at bounding box center [323, 151] width 191 height 178
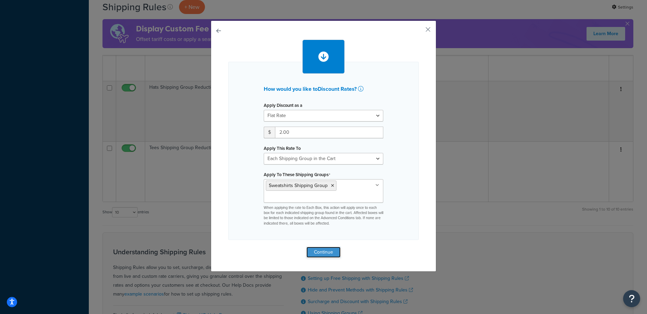
click at [313, 252] on button "Continue" at bounding box center [323, 252] width 34 height 11
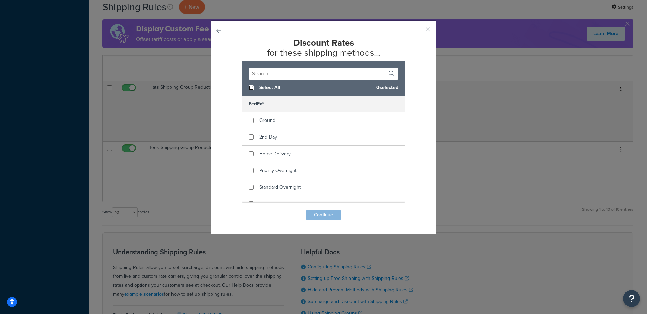
click at [249, 87] on input "checkbox" at bounding box center [251, 87] width 5 height 5
checkbox input "true"
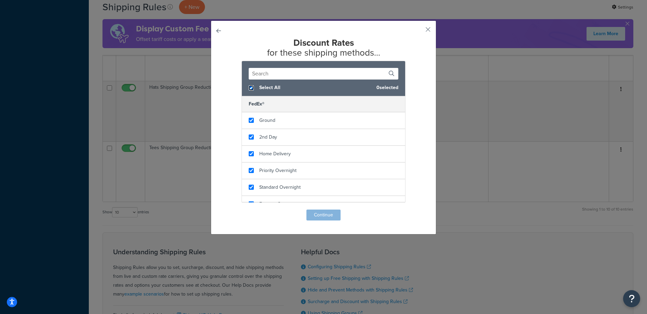
checkbox input "true"
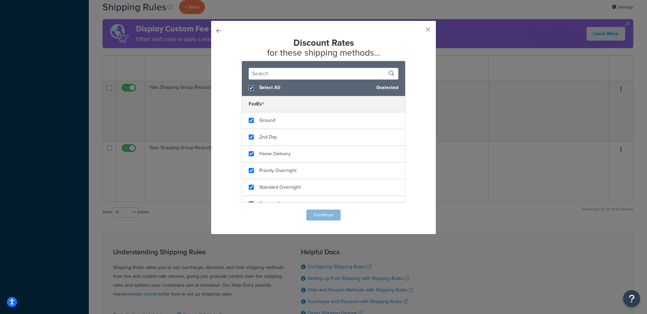
checkbox input "true"
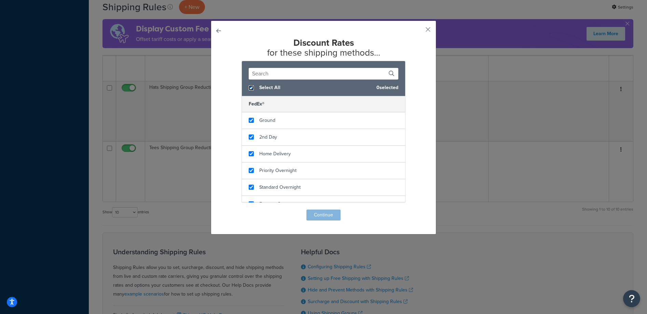
checkbox input "true"
click at [331, 216] on button "Continue" at bounding box center [323, 215] width 34 height 11
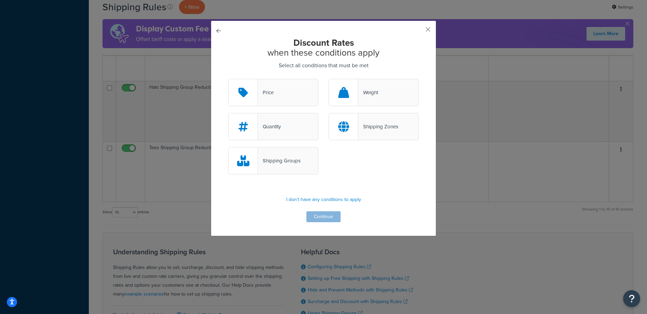
click at [256, 35] on div "Discount Rates when these conditions apply Select all conditions that must be m…" at bounding box center [323, 128] width 225 height 216
click at [324, 203] on p "I don't have any conditions to apply" at bounding box center [323, 200] width 191 height 10
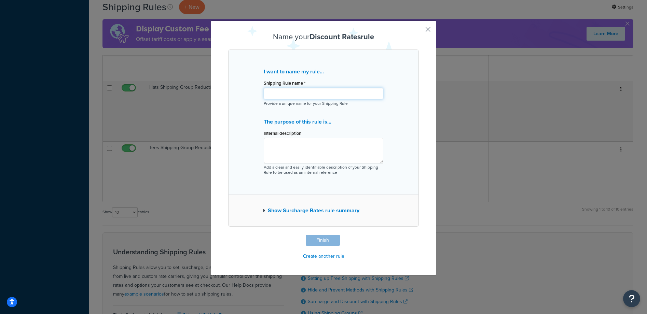
click at [299, 94] on input "Shipping Rule name *" at bounding box center [324, 94] width 120 height 12
type input "Sweatshirts Shipping Group Reduction - $2"
click at [319, 237] on button "Finish" at bounding box center [323, 240] width 34 height 11
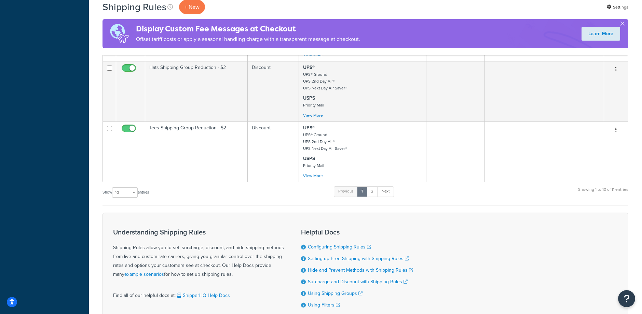
scroll to position [478, 0]
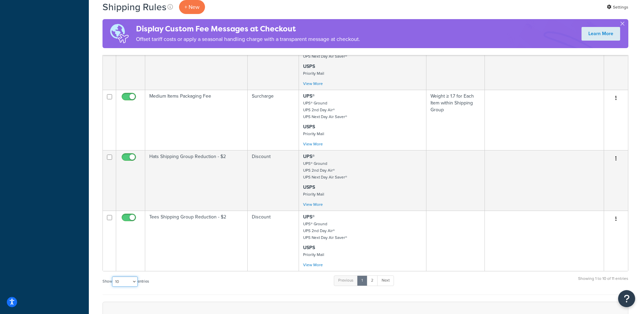
click at [128, 281] on select "10 15 25 50 100 1000" at bounding box center [125, 282] width 26 height 10
select select "50"
click at [113, 277] on select "10 15 25 50 100 1000" at bounding box center [125, 282] width 26 height 10
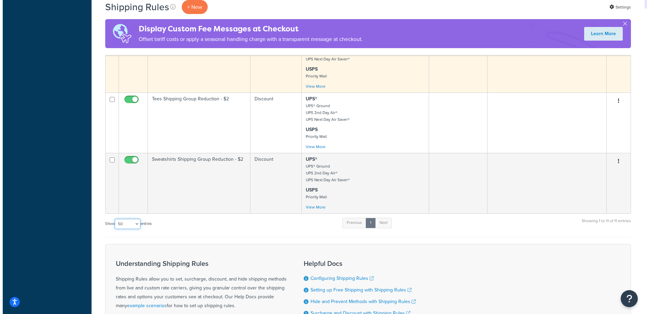
scroll to position [515, 0]
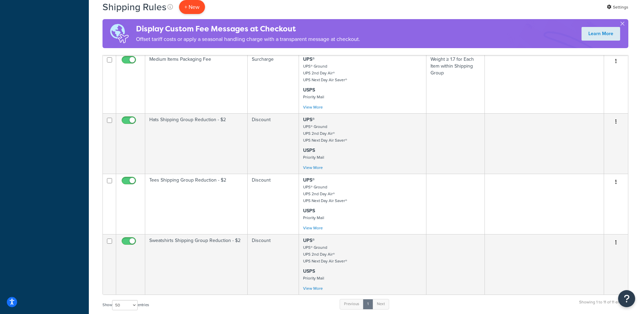
click at [196, 9] on p "+ New" at bounding box center [192, 7] width 26 height 14
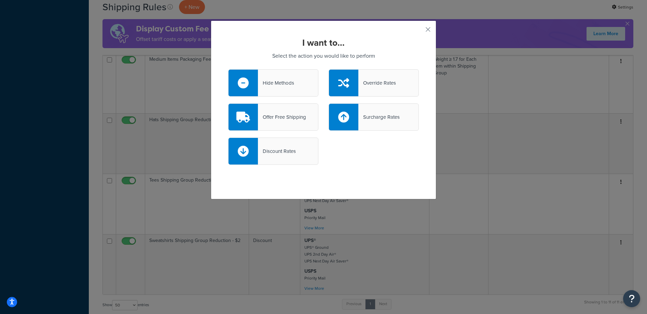
click at [286, 151] on div "Discount Rates" at bounding box center [277, 152] width 38 height 10
click at [0, 0] on input "Discount Rates" at bounding box center [0, 0] width 0 height 0
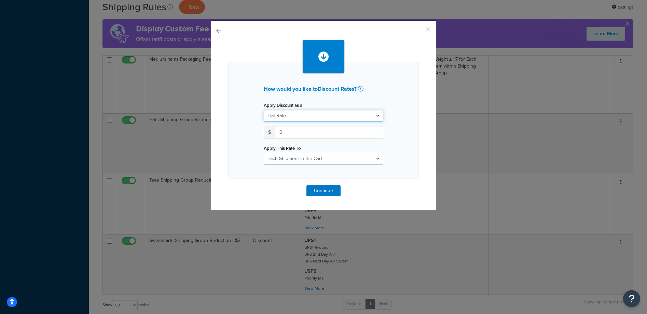
click at [298, 119] on select "Flat Rate Percentage Flat Rate & Percentage" at bounding box center [324, 116] width 120 height 12
click at [299, 156] on select "Each Shipment in the Cart Each Shipping Group in the Cart Each Item within a Sh…" at bounding box center [324, 159] width 120 height 12
select select "SHIPPING_GROUP"
click at [264, 153] on select "Each Shipment in the Cart Each Shipping Group in the Cart Each Item within a Sh…" at bounding box center [324, 159] width 120 height 12
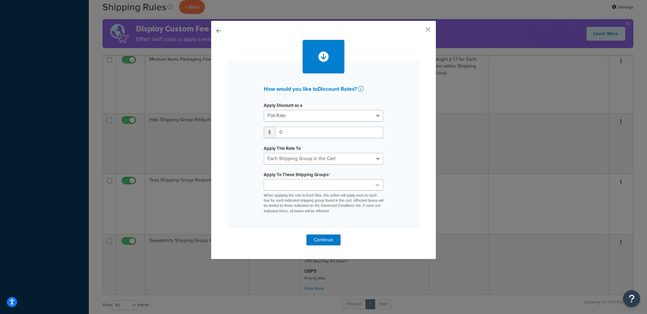
click at [290, 183] on input "Apply To These Shipping Groups" at bounding box center [296, 186] width 60 height 8
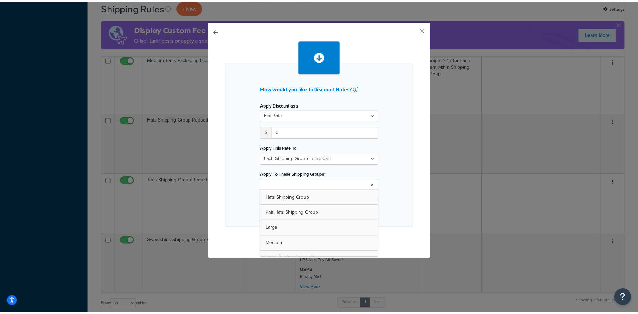
scroll to position [132, 0]
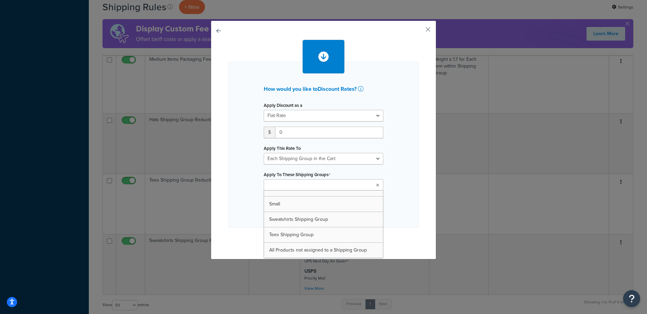
click at [421, 29] on div "How would you like to Discount Rates ? Apply Discount as a Flat Rate Percentage…" at bounding box center [323, 139] width 225 height 239
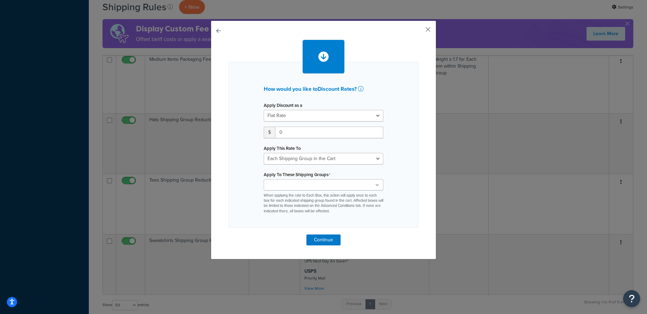
click at [419, 31] on button "button" at bounding box center [418, 32] width 2 height 2
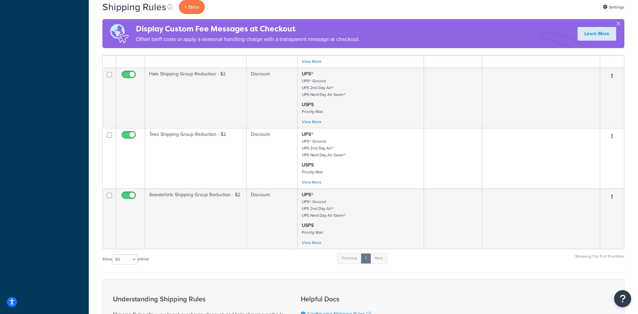
scroll to position [635, 0]
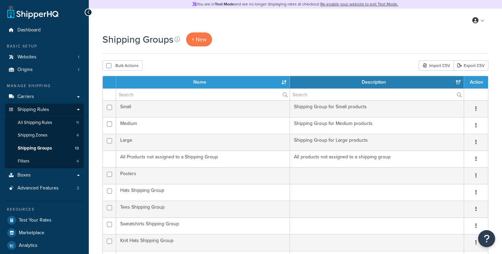
select select "15"
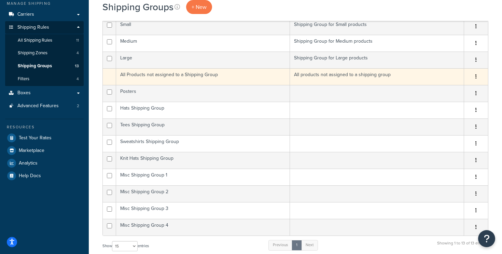
scroll to position [82, 0]
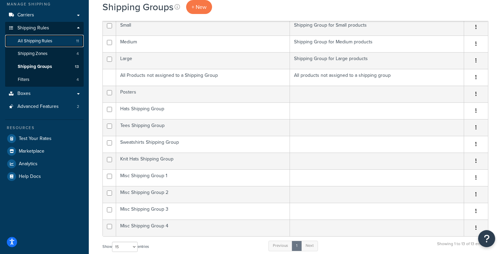
click at [40, 38] on span "All Shipping Rules" at bounding box center [35, 41] width 34 height 6
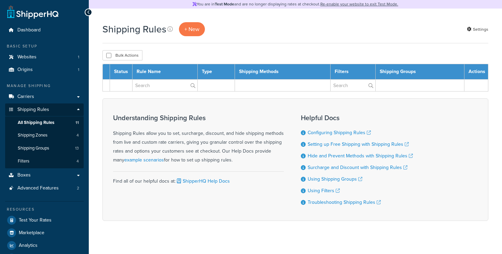
select select "50"
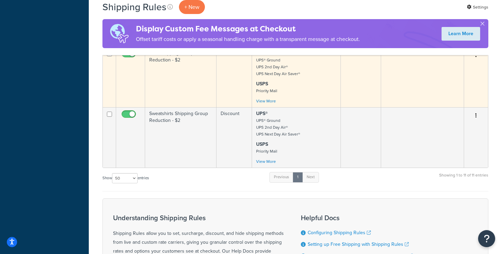
scroll to position [643, 0]
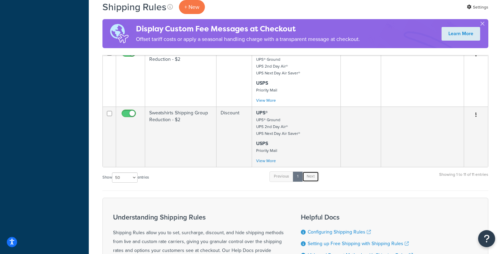
click at [310, 177] on link "Next" at bounding box center [310, 176] width 17 height 10
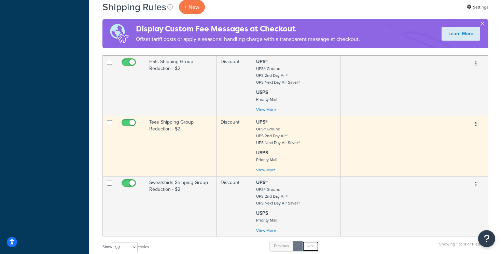
scroll to position [573, 0]
